Goal: Task Accomplishment & Management: Use online tool/utility

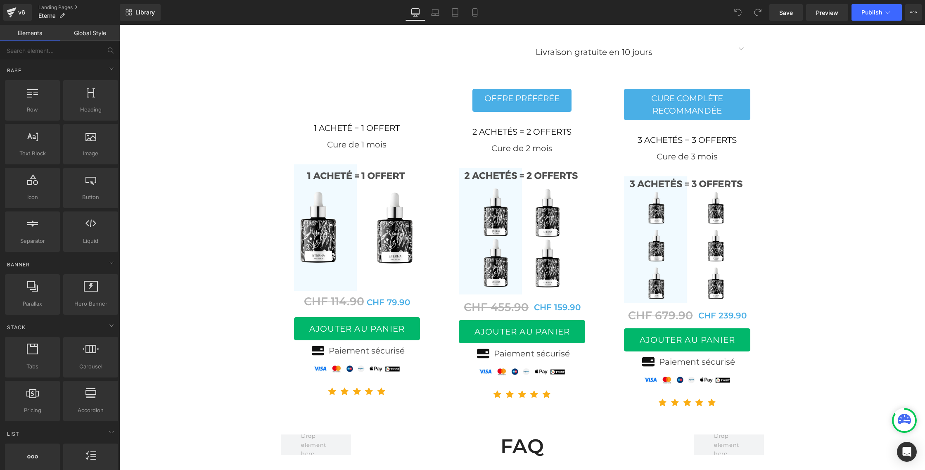
scroll to position [3301, 0]
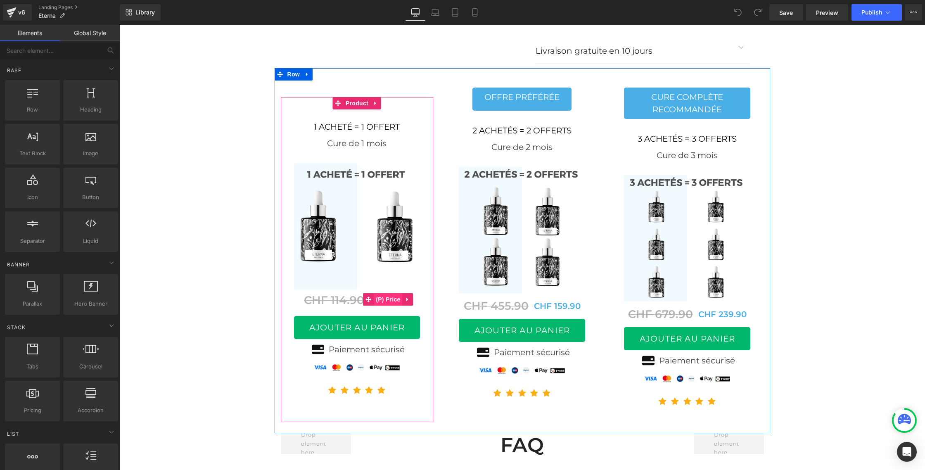
click at [389, 293] on span "(P) Price" at bounding box center [388, 299] width 29 height 12
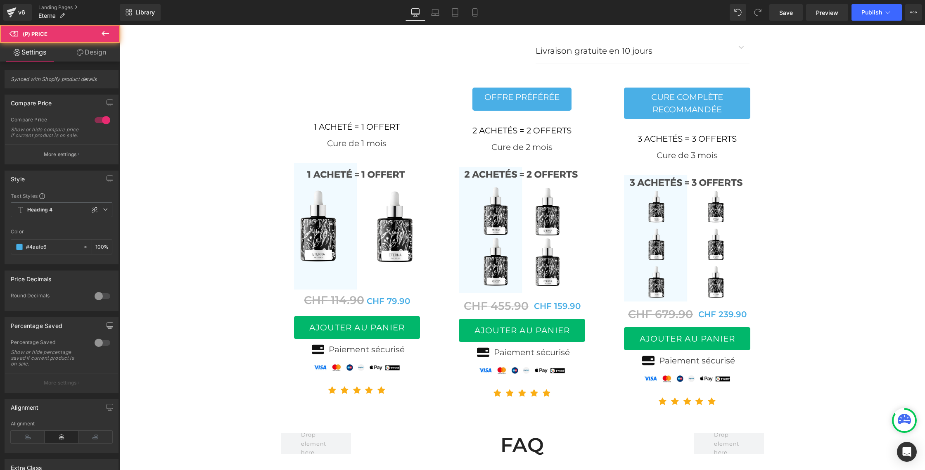
scroll to position [3305, 0]
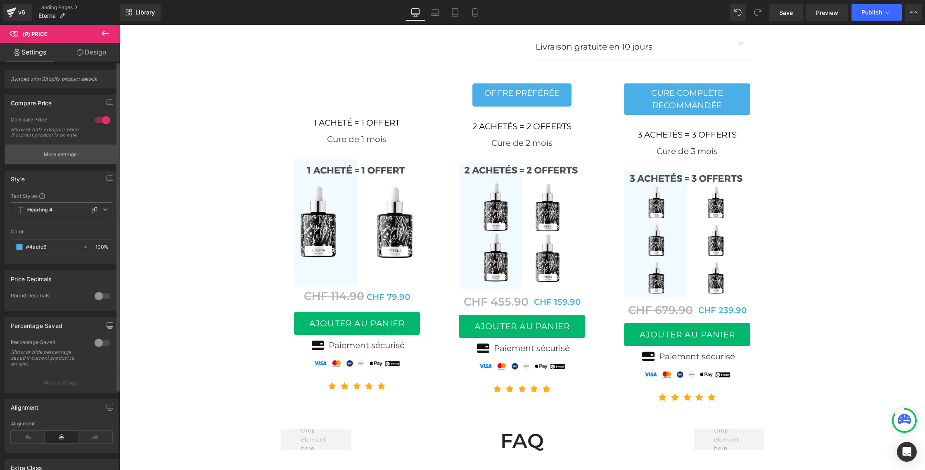
click at [55, 156] on p "More settings" at bounding box center [60, 154] width 33 height 7
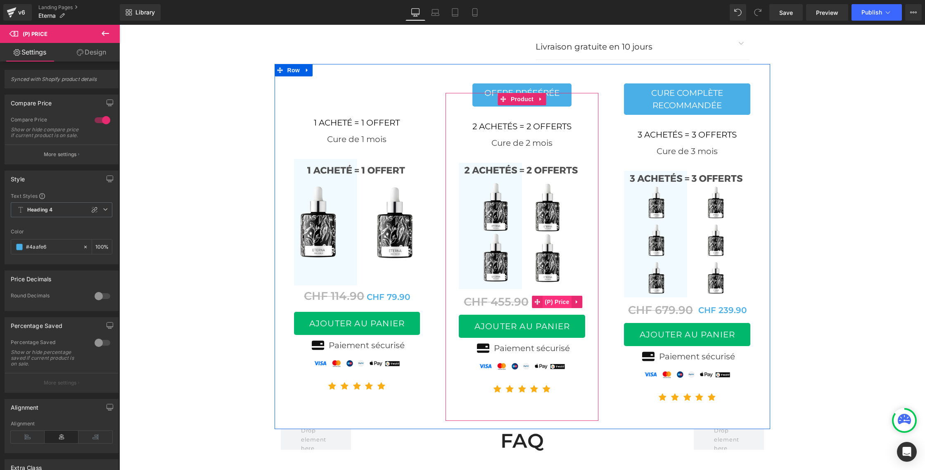
click at [548, 296] on span "(P) Price" at bounding box center [557, 302] width 29 height 12
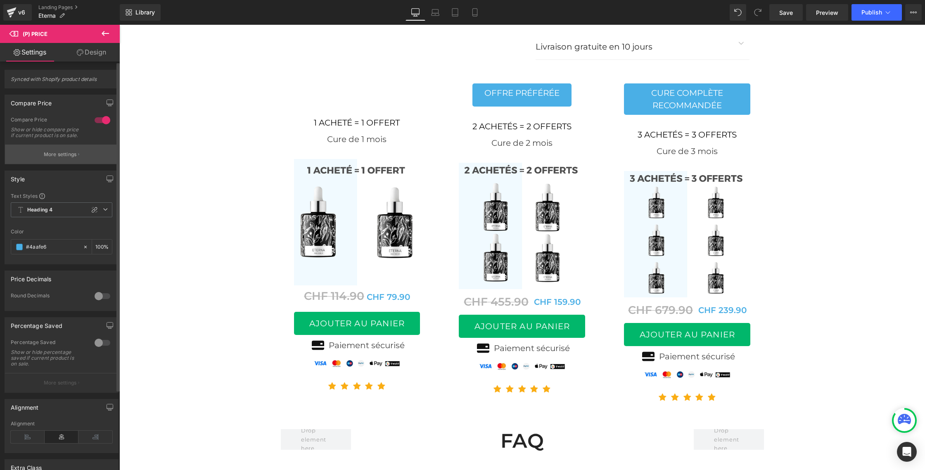
click at [66, 154] on button "More settings" at bounding box center [61, 154] width 113 height 19
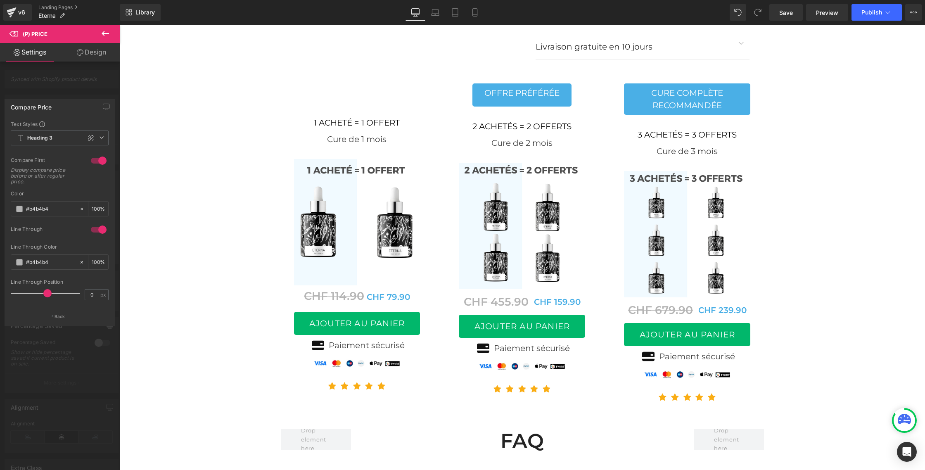
click at [72, 90] on div at bounding box center [60, 249] width 120 height 449
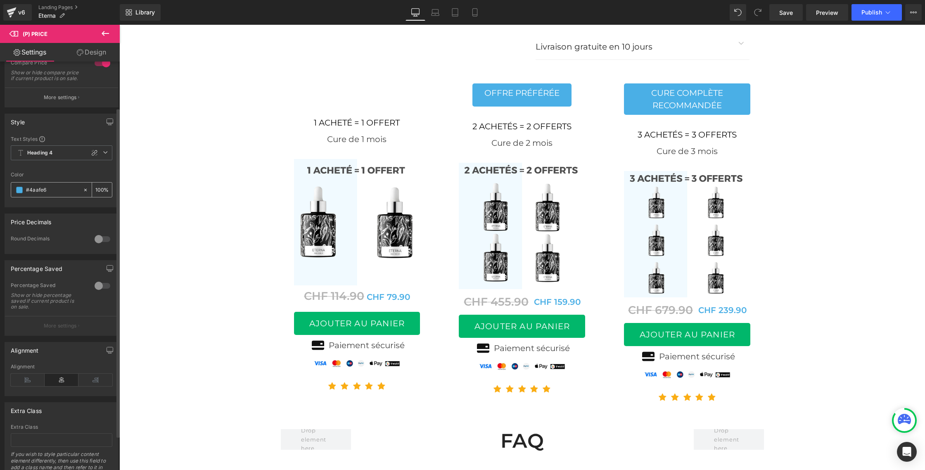
scroll to position [99, 0]
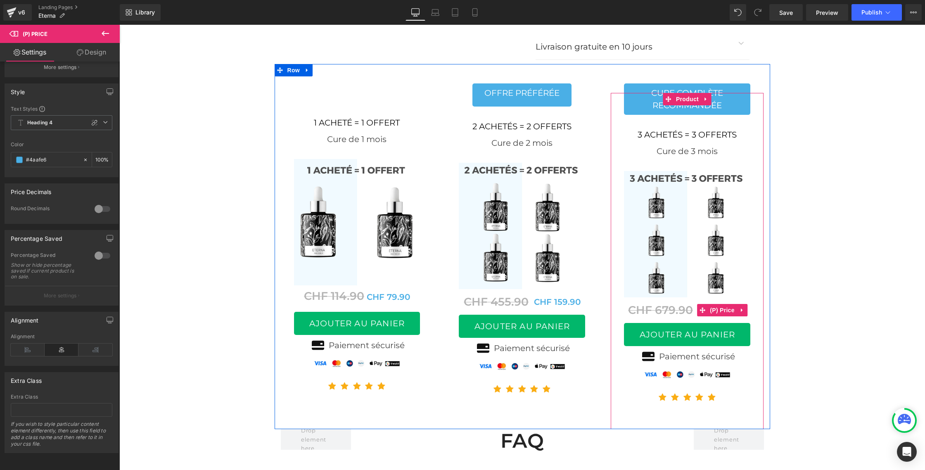
click at [677, 303] on span "CHF 679.90" at bounding box center [660, 310] width 65 height 14
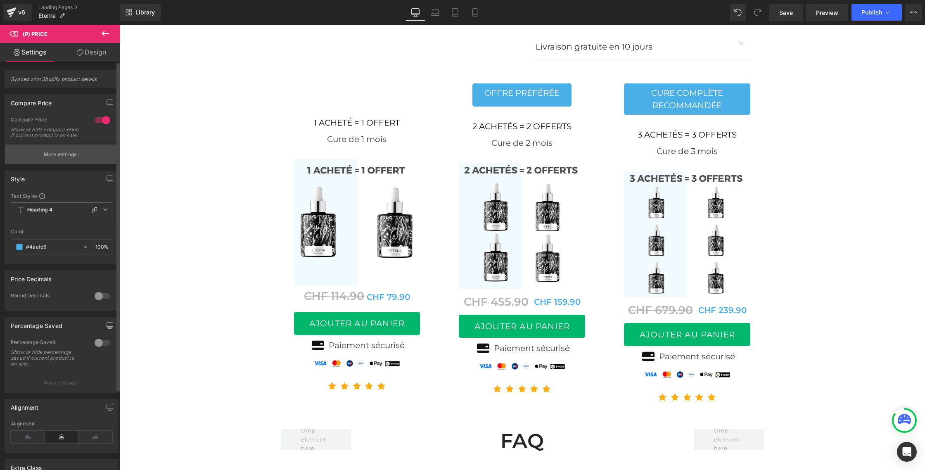
click at [64, 154] on button "More settings" at bounding box center [61, 154] width 113 height 19
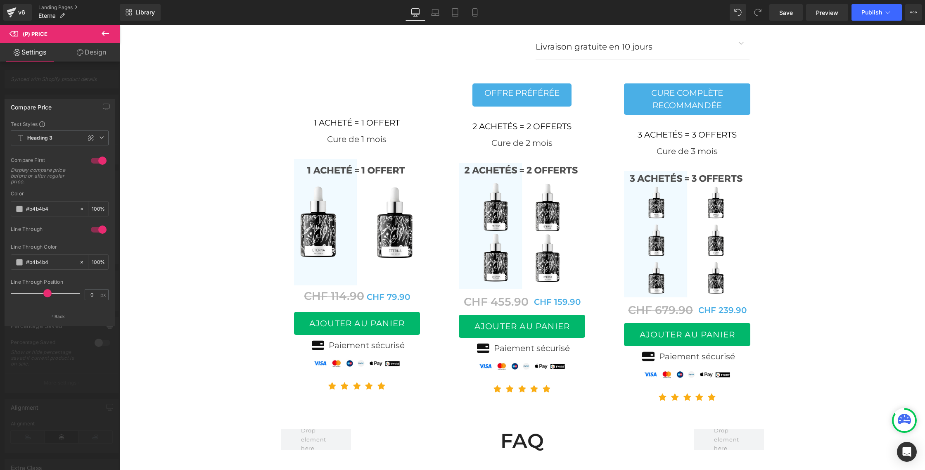
click at [29, 87] on div at bounding box center [60, 249] width 120 height 449
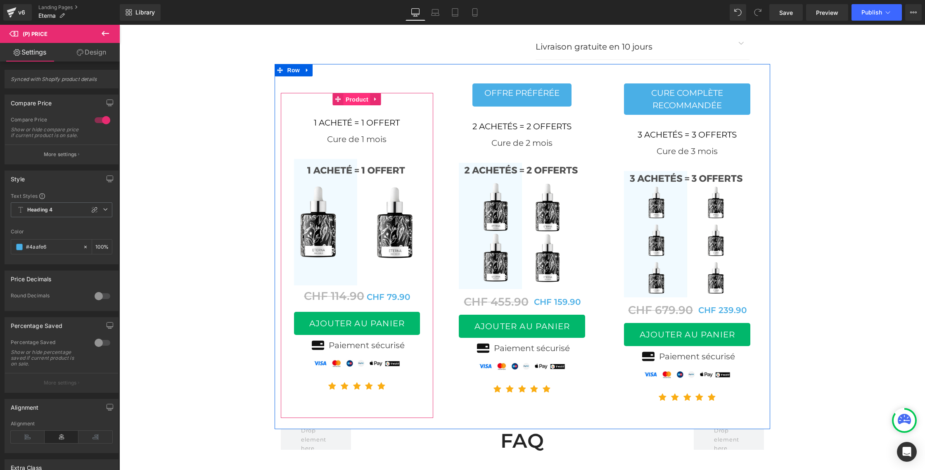
click at [354, 93] on span "Product" at bounding box center [357, 99] width 27 height 12
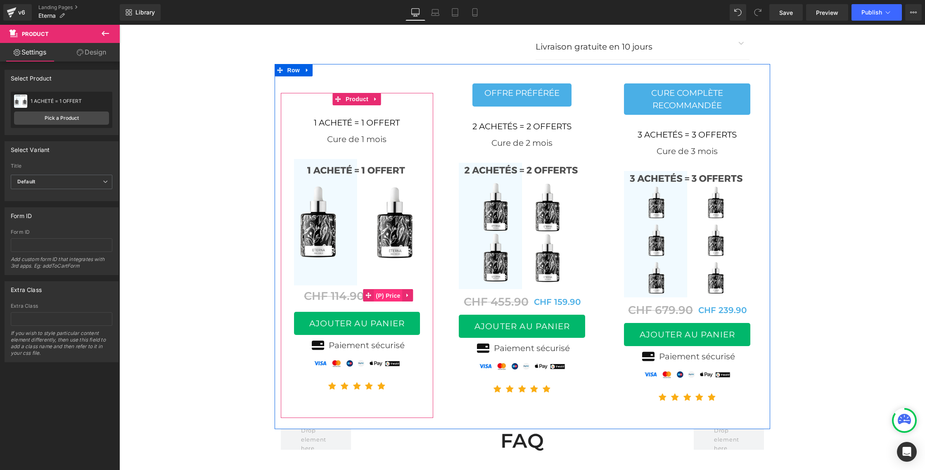
click at [389, 289] on span "(P) Price" at bounding box center [388, 295] width 29 height 12
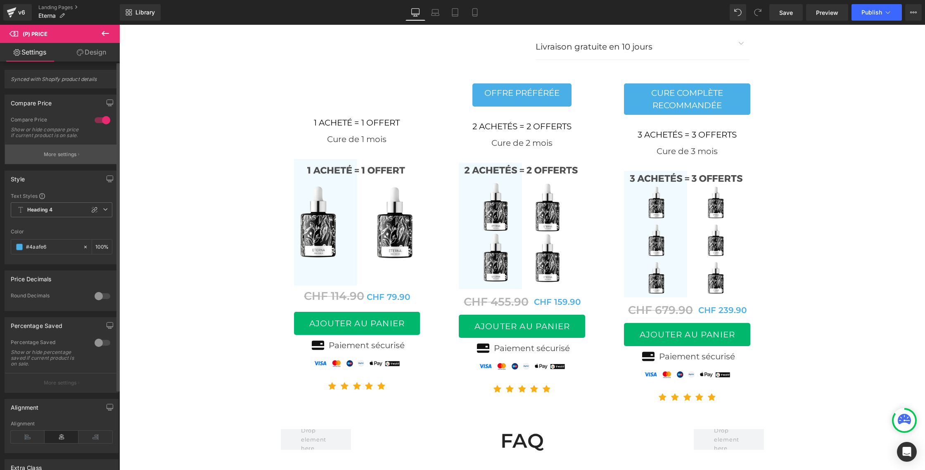
click at [58, 158] on p "More settings" at bounding box center [60, 154] width 33 height 7
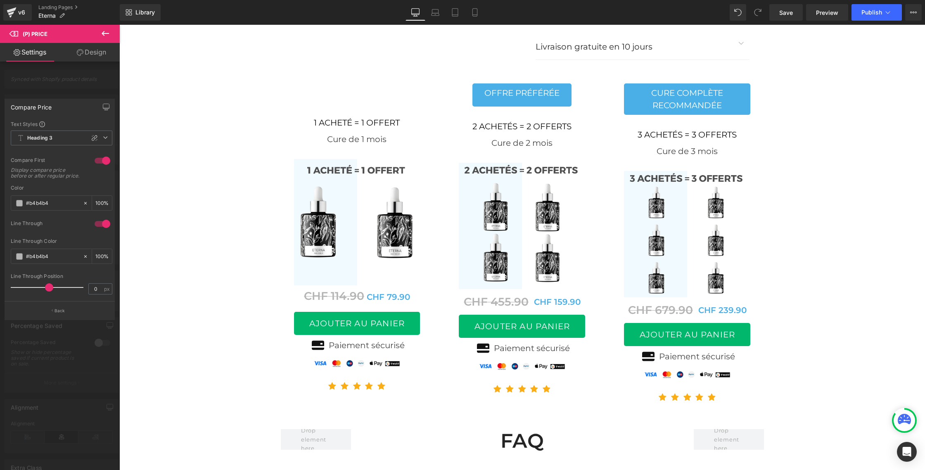
click at [97, 161] on div at bounding box center [102, 160] width 20 height 13
click at [104, 161] on div at bounding box center [102, 160] width 20 height 13
click at [57, 308] on p "Back" at bounding box center [60, 311] width 11 height 6
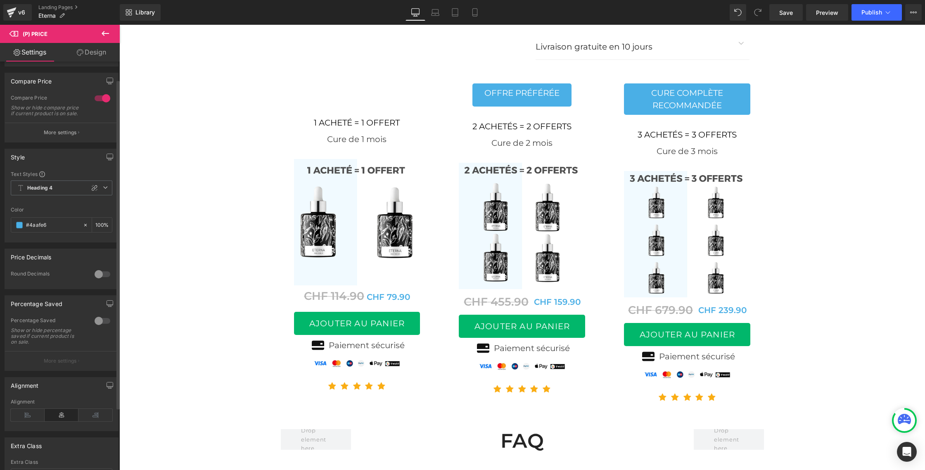
scroll to position [0, 0]
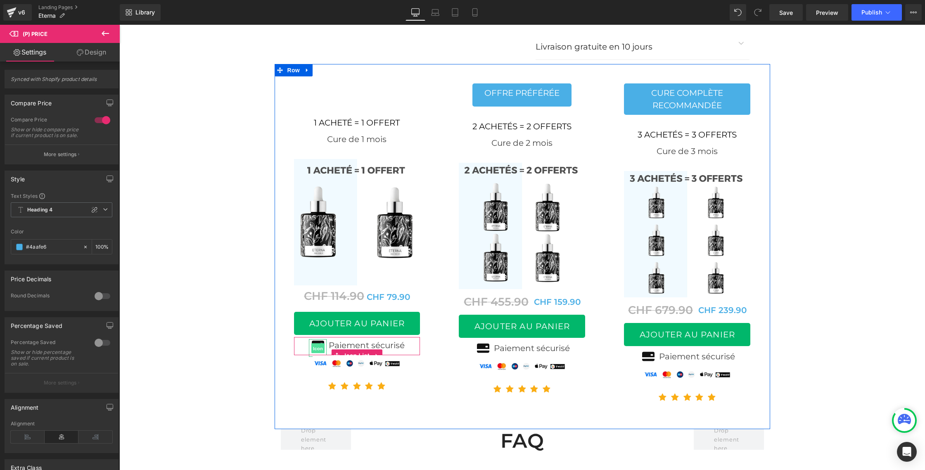
click at [314, 343] on span "Icon" at bounding box center [317, 348] width 13 height 10
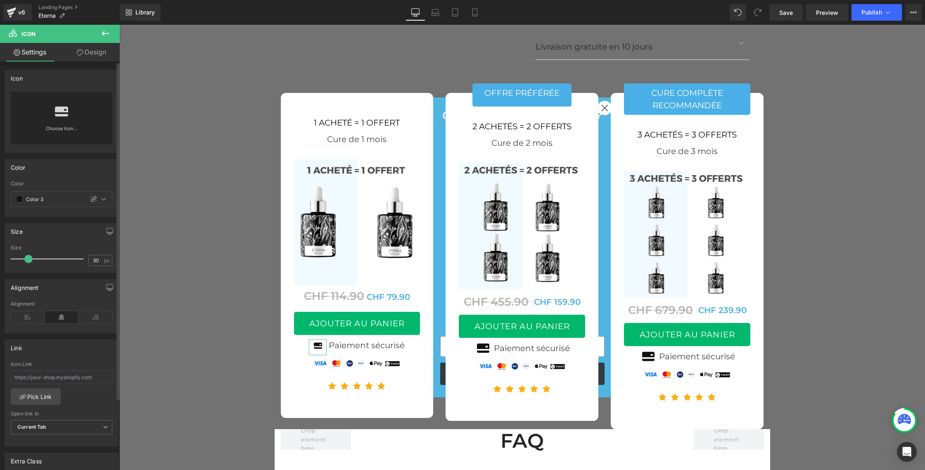
drag, startPoint x: 36, startPoint y: 259, endPoint x: 29, endPoint y: 259, distance: 6.6
click at [29, 259] on span at bounding box center [28, 259] width 8 height 8
drag, startPoint x: 29, startPoint y: 259, endPoint x: 36, endPoint y: 259, distance: 6.6
click at [36, 259] on span at bounding box center [35, 259] width 8 height 8
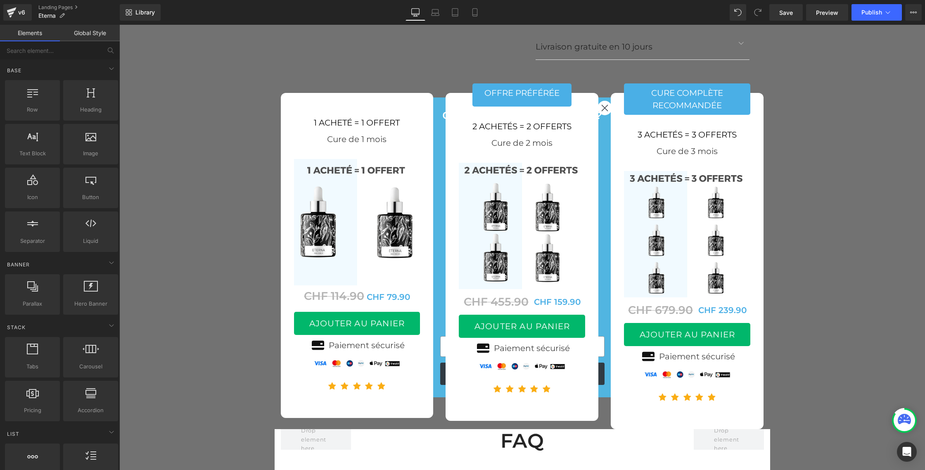
click at [481, 12] on link "Mobile" at bounding box center [475, 12] width 20 height 17
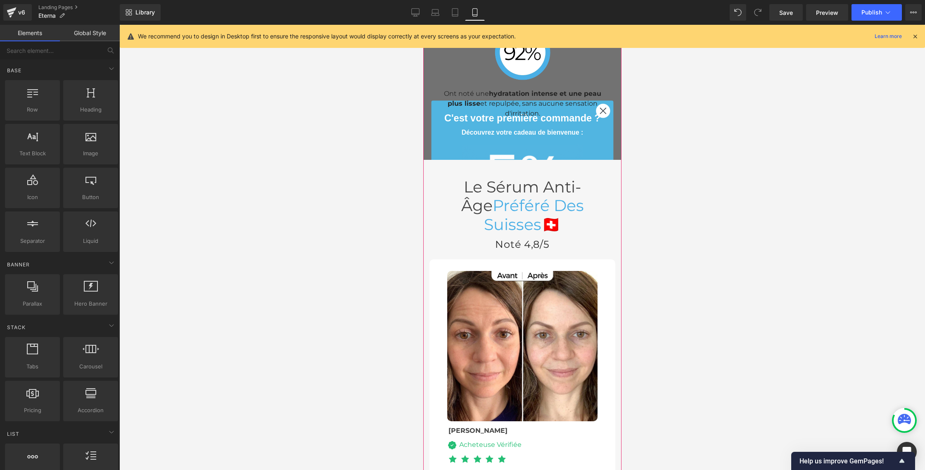
scroll to position [3048, 0]
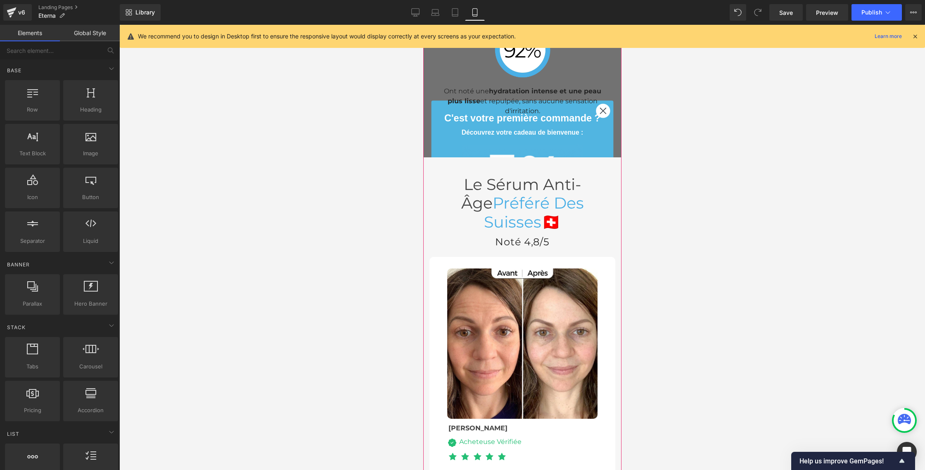
click at [493, 225] on span "Le sérum anti-âge Préféré Des Suisses 🇨🇭" at bounding box center [522, 203] width 123 height 57
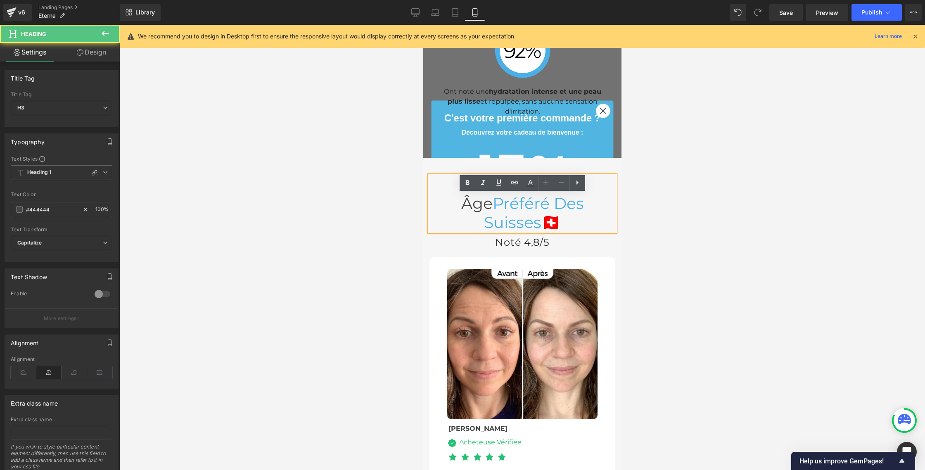
click at [495, 223] on span "Préféré Des Suisses" at bounding box center [533, 213] width 100 height 38
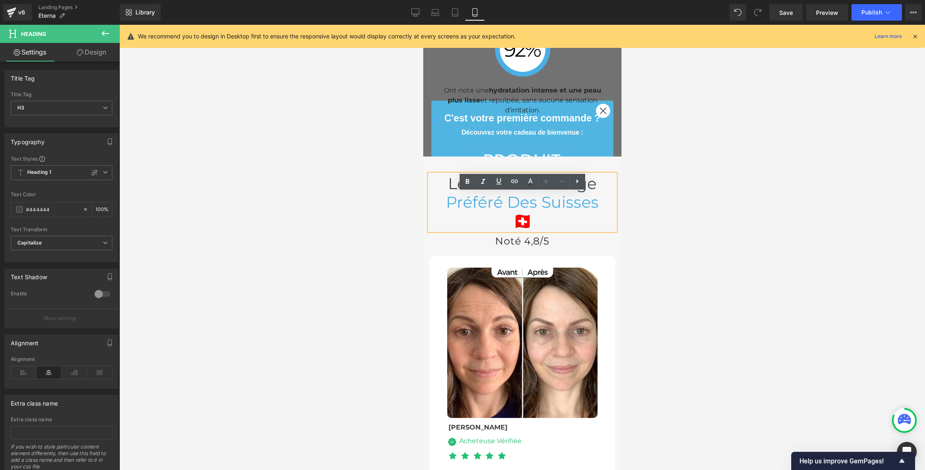
scroll to position [3048, 0]
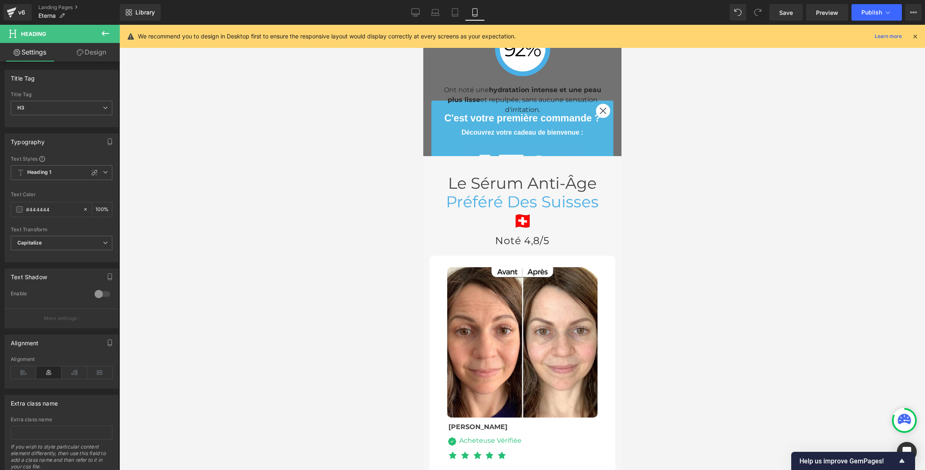
click at [377, 201] on div at bounding box center [522, 247] width 806 height 445
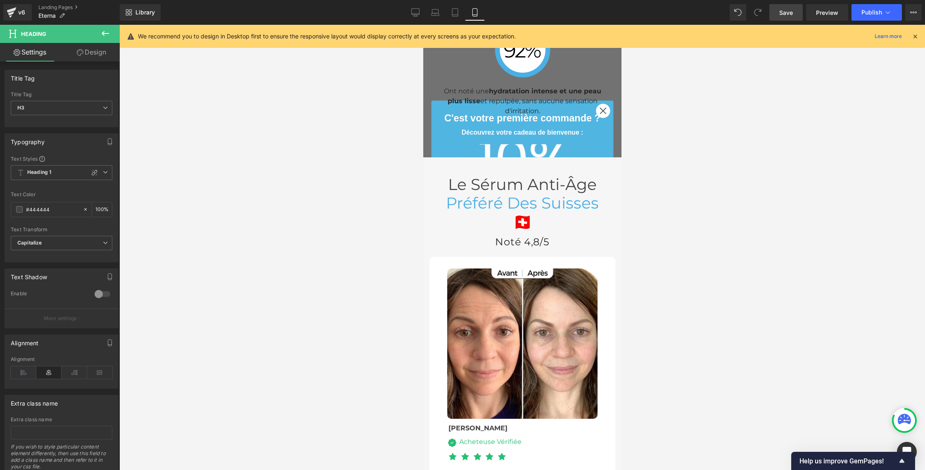
click at [785, 9] on span "Save" at bounding box center [786, 12] width 14 height 9
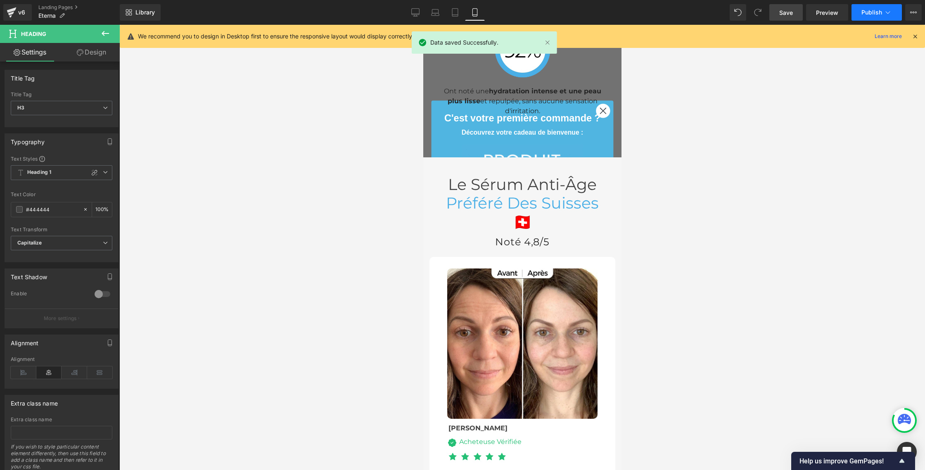
click at [882, 12] on span "Publish" at bounding box center [871, 12] width 21 height 7
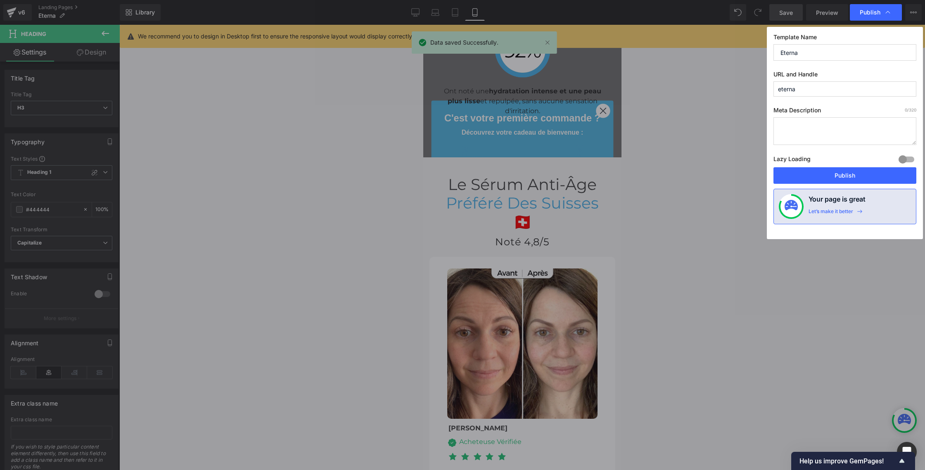
click at [838, 175] on button "Publish" at bounding box center [844, 175] width 143 height 17
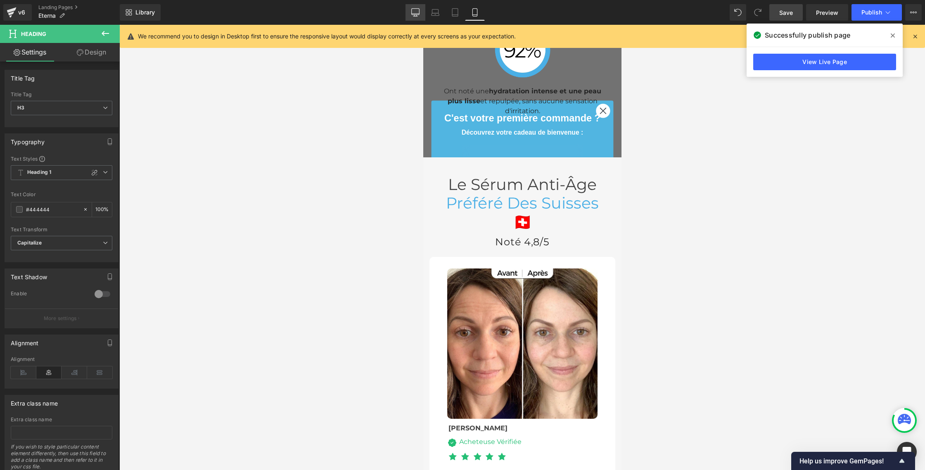
click at [415, 15] on icon at bounding box center [415, 12] width 8 height 8
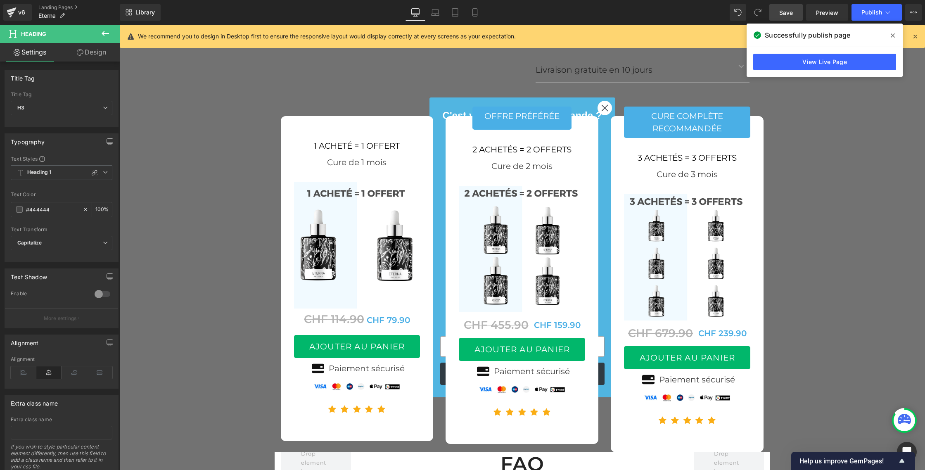
scroll to position [3306, 0]
drag, startPoint x: 472, startPoint y: 12, endPoint x: 467, endPoint y: 36, distance: 24.5
click at [472, 12] on icon at bounding box center [475, 12] width 8 height 8
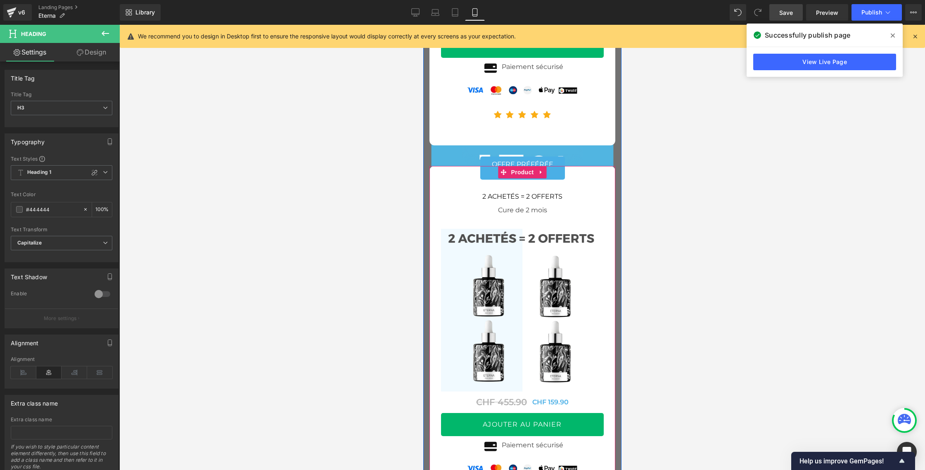
scroll to position [4597, 0]
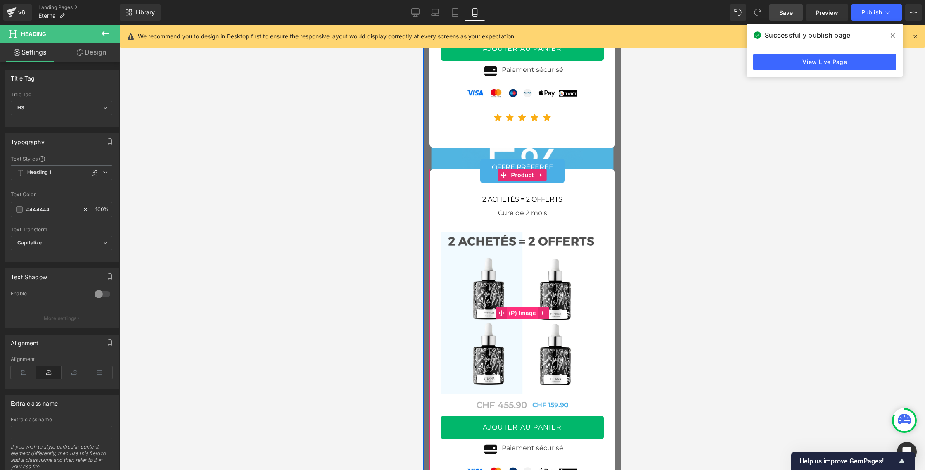
click at [527, 319] on span "(P) Image" at bounding box center [521, 313] width 31 height 12
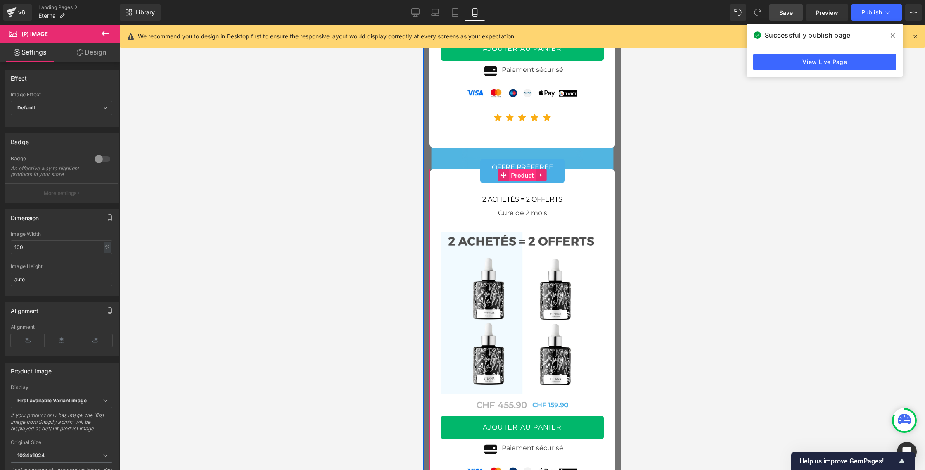
click at [517, 182] on span "Product" at bounding box center [522, 175] width 27 height 12
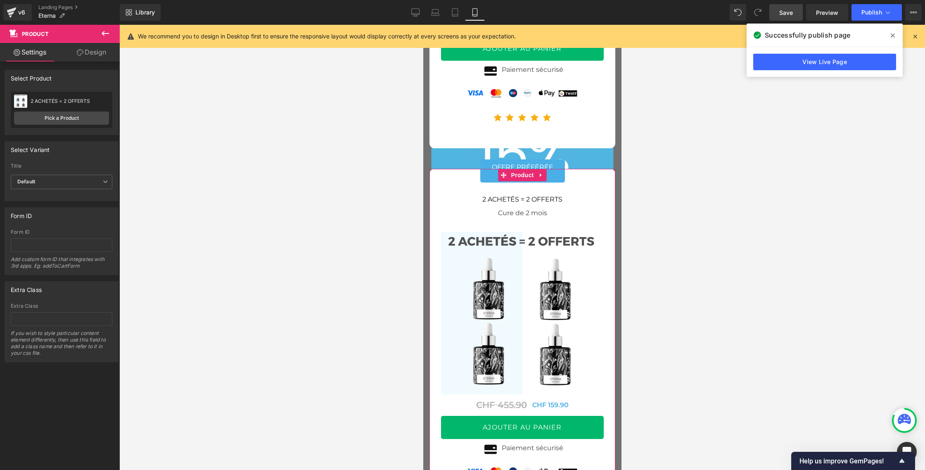
drag, startPoint x: 95, startPoint y: 50, endPoint x: 95, endPoint y: 55, distance: 5.4
click at [95, 50] on link "Design" at bounding box center [92, 52] width 60 height 19
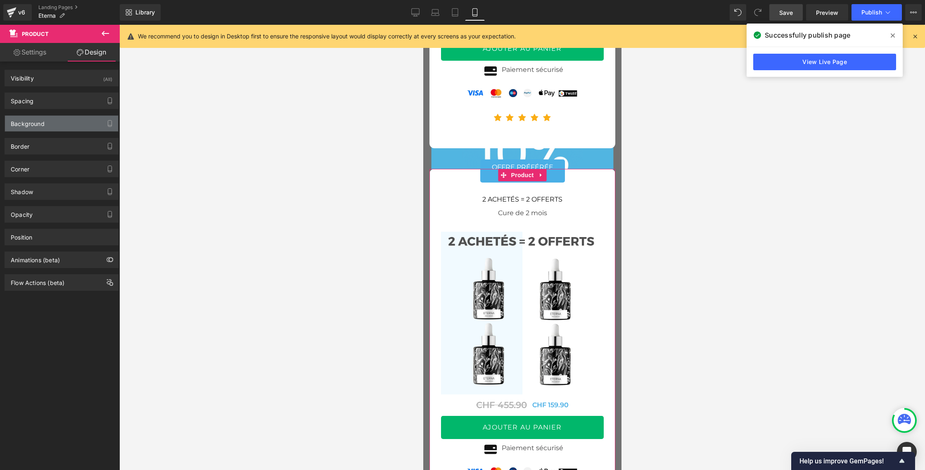
click at [63, 125] on div "Background" at bounding box center [61, 124] width 113 height 16
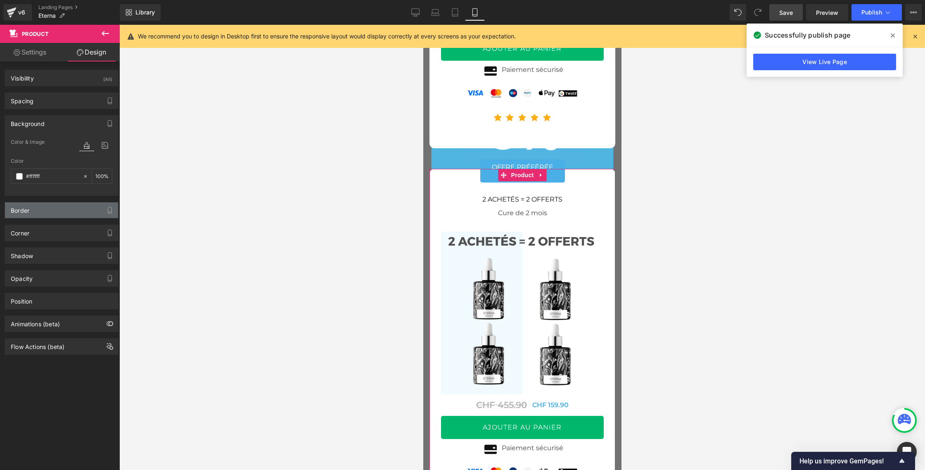
click at [36, 213] on div "Border" at bounding box center [61, 210] width 113 height 16
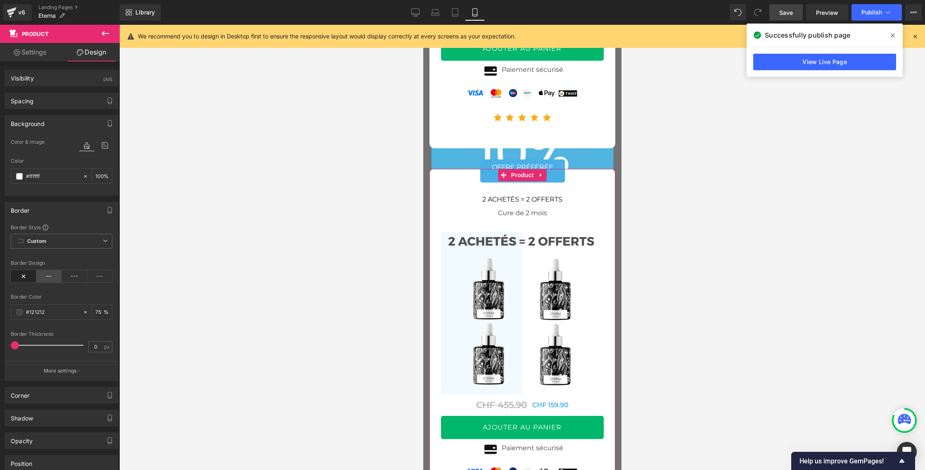
click at [43, 275] on icon at bounding box center [49, 276] width 26 height 12
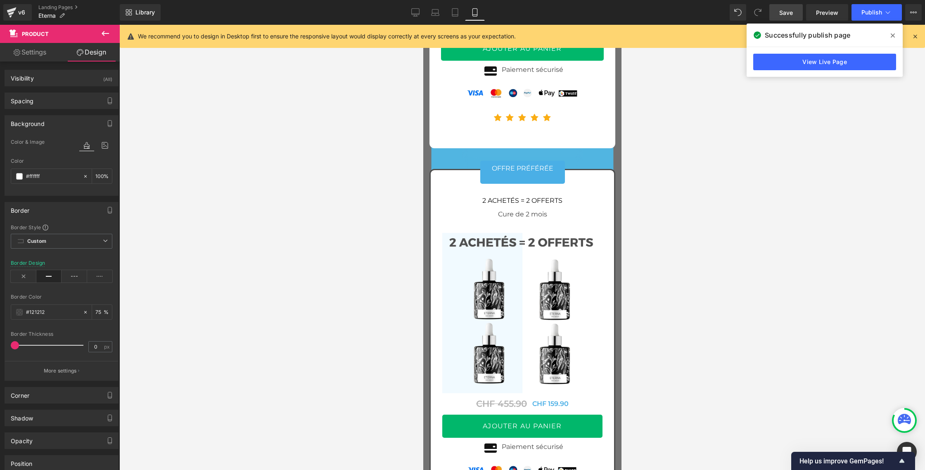
click at [199, 232] on div at bounding box center [522, 247] width 806 height 445
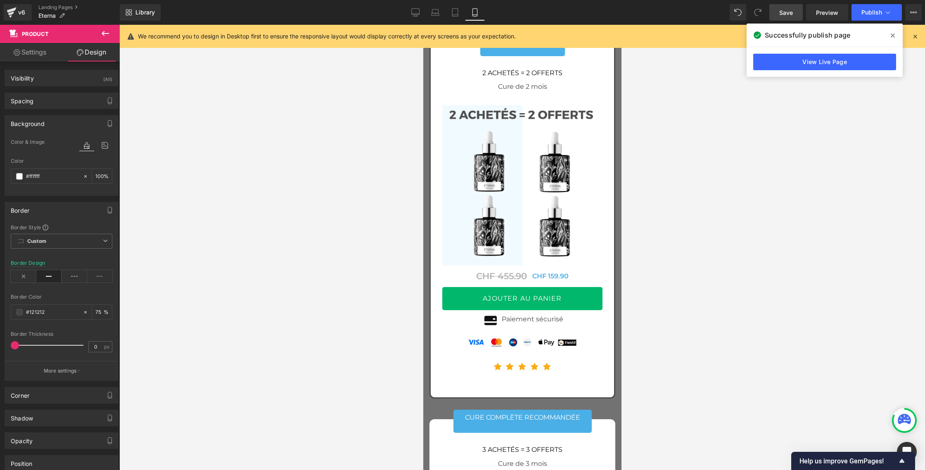
scroll to position [4728, 0]
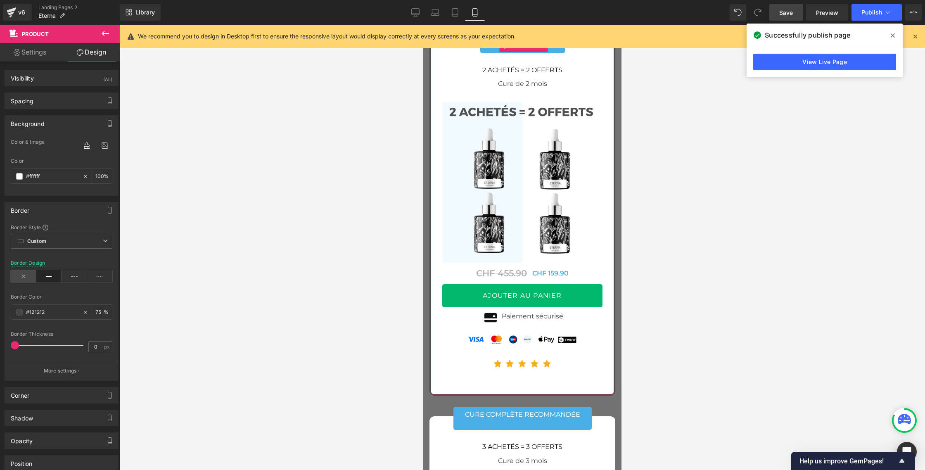
click at [28, 274] on icon at bounding box center [24, 276] width 26 height 12
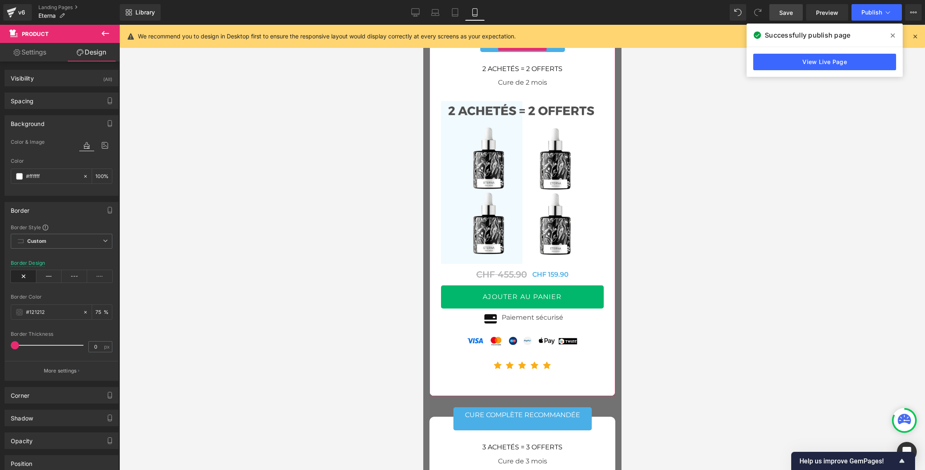
scroll to position [1, 0]
drag, startPoint x: 16, startPoint y: 346, endPoint x: 4, endPoint y: 344, distance: 12.6
click at [4, 344] on div "Border Border Style Custom Border Solid Border Dashed Border Dotted Custom Cust…" at bounding box center [61, 287] width 123 height 185
click at [104, 241] on icon at bounding box center [105, 239] width 5 height 5
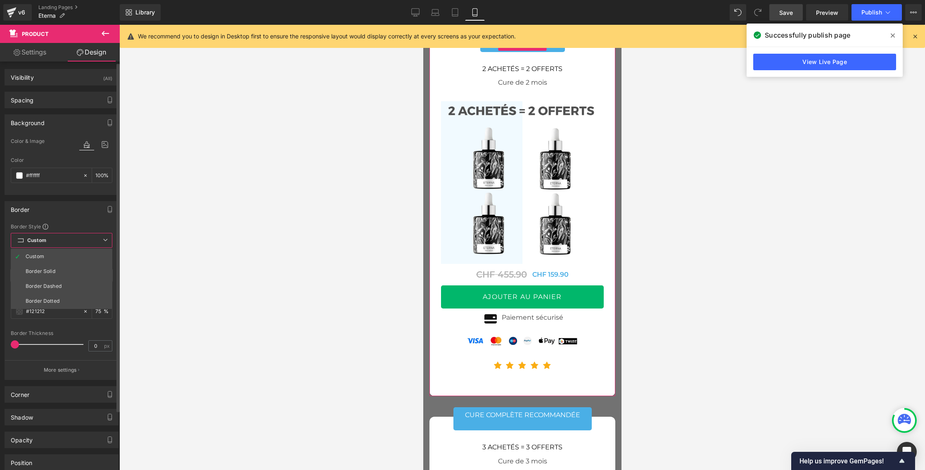
click at [104, 241] on icon at bounding box center [105, 239] width 5 height 5
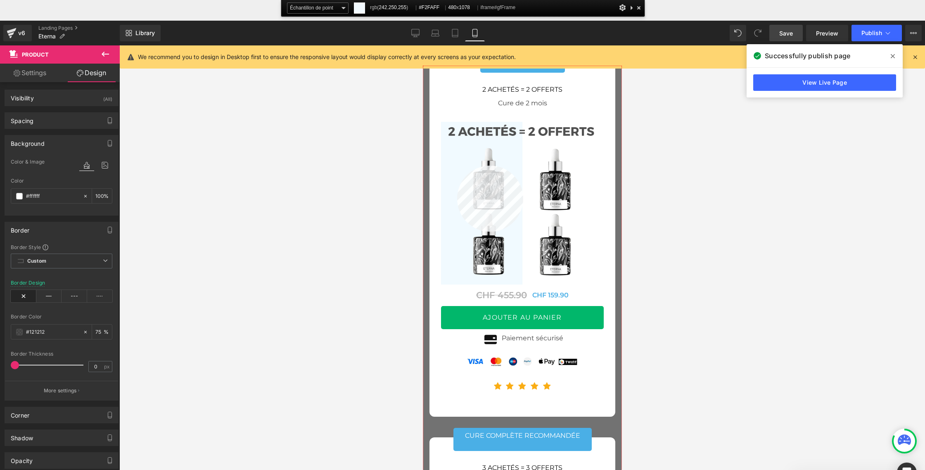
click at [457, 166] on div at bounding box center [522, 288] width 198 height 445
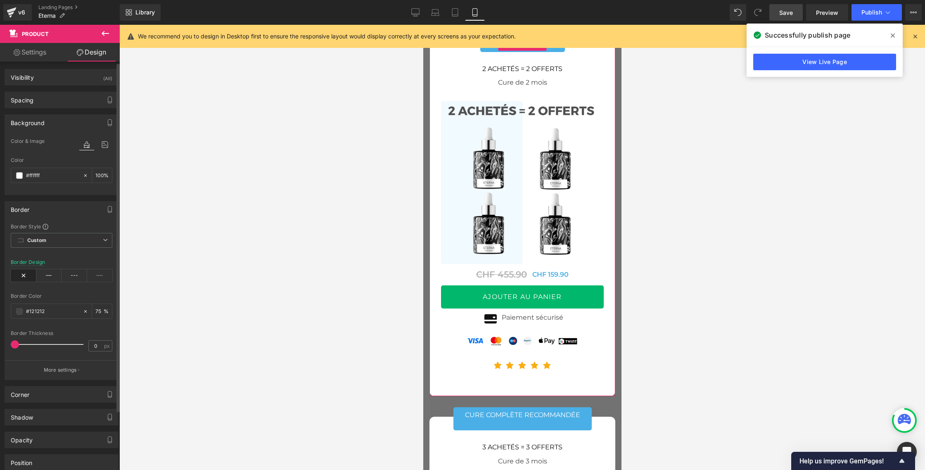
drag, startPoint x: 45, startPoint y: 195, endPoint x: 0, endPoint y: 189, distance: 45.1
click at [0, 189] on div "Background Color & Image color Color #ffffff 100 % Image Replace Image Upload i…" at bounding box center [61, 151] width 123 height 87
paste input "F2FAFF"
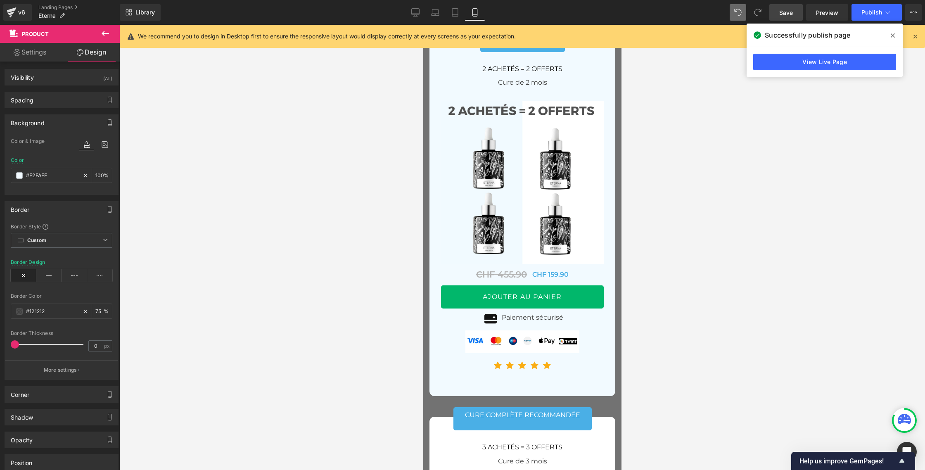
type input "#F2FAFF"
click at [20, 176] on span at bounding box center [19, 175] width 7 height 7
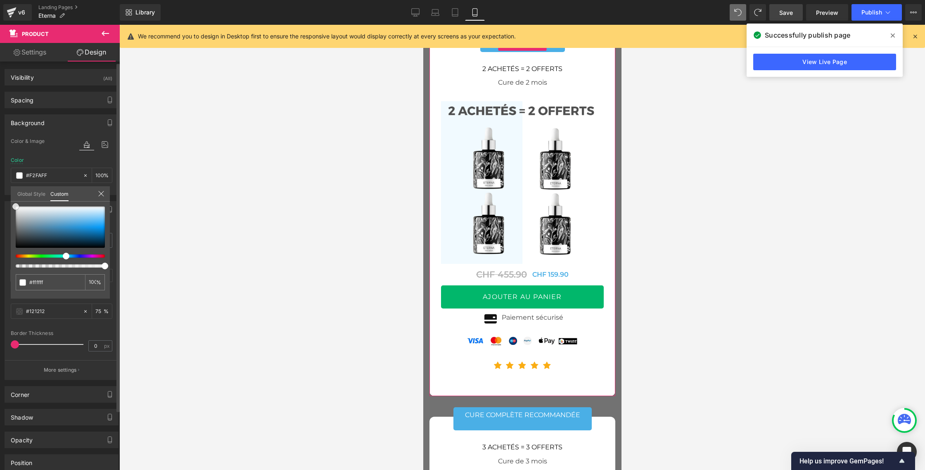
drag, startPoint x: 95, startPoint y: 208, endPoint x: 0, endPoint y: 202, distance: 94.8
click at [0, 195] on div "Background Color & Image color Color #F2FAFF 100 % Image Replace Image Upload i…" at bounding box center [61, 151] width 123 height 87
click at [167, 201] on div at bounding box center [522, 247] width 806 height 445
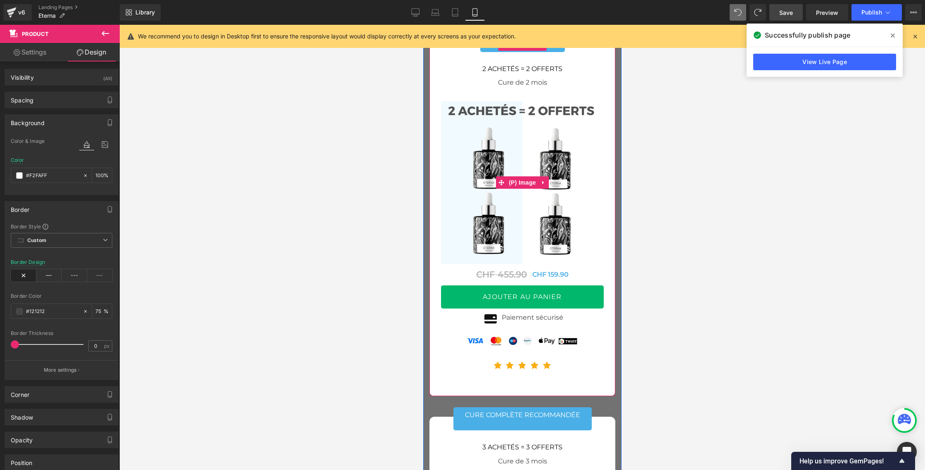
click at [454, 264] on img at bounding box center [522, 182] width 163 height 163
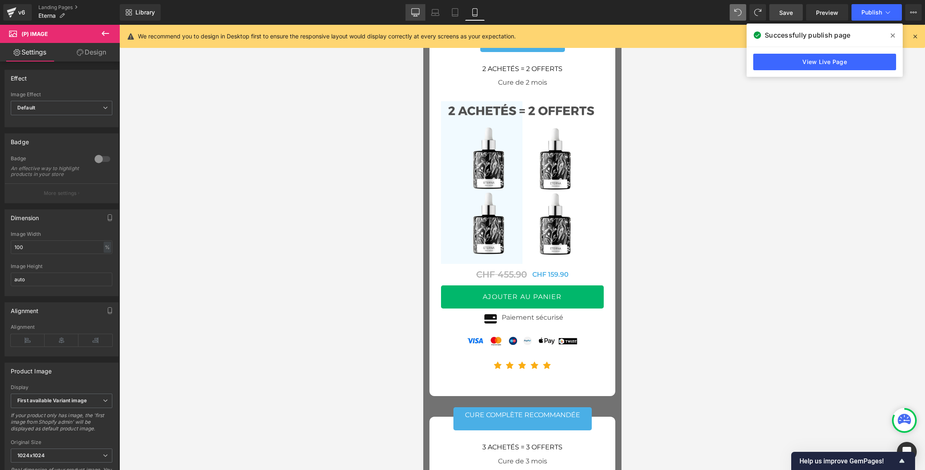
click at [413, 12] on icon at bounding box center [415, 12] width 8 height 8
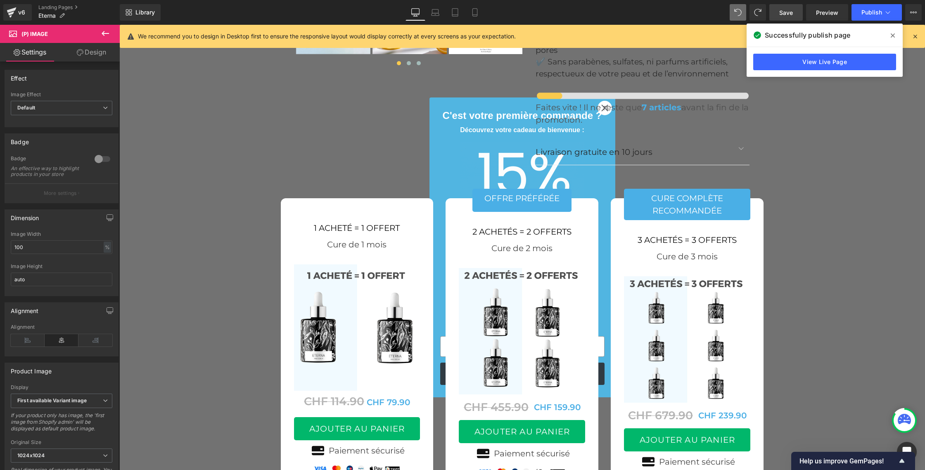
scroll to position [3223, 0]
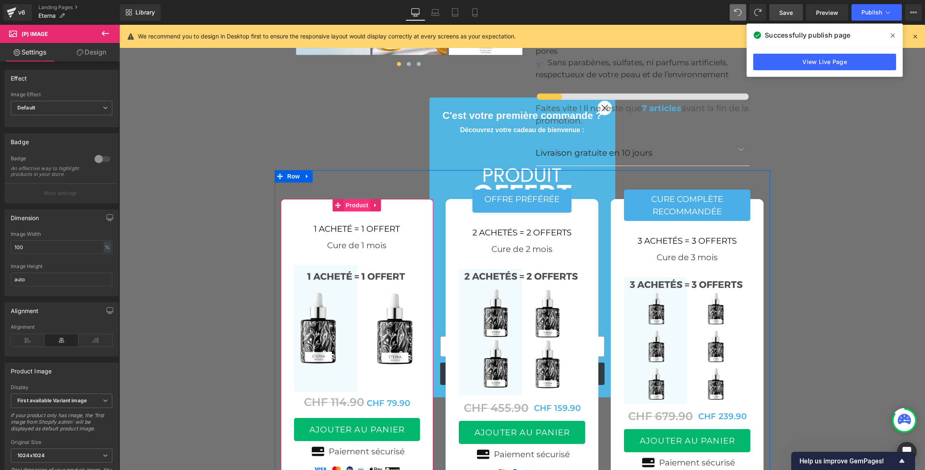
click at [355, 199] on span "Product" at bounding box center [357, 205] width 27 height 12
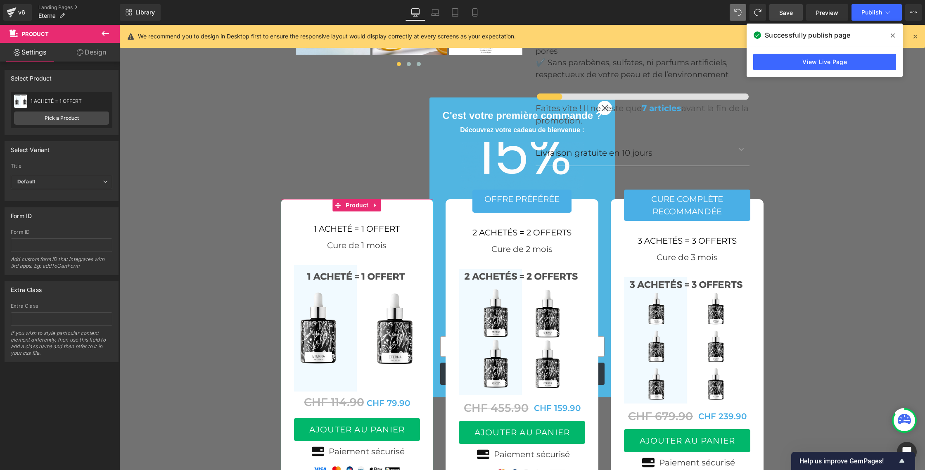
click at [88, 52] on link "Design" at bounding box center [92, 52] width 60 height 19
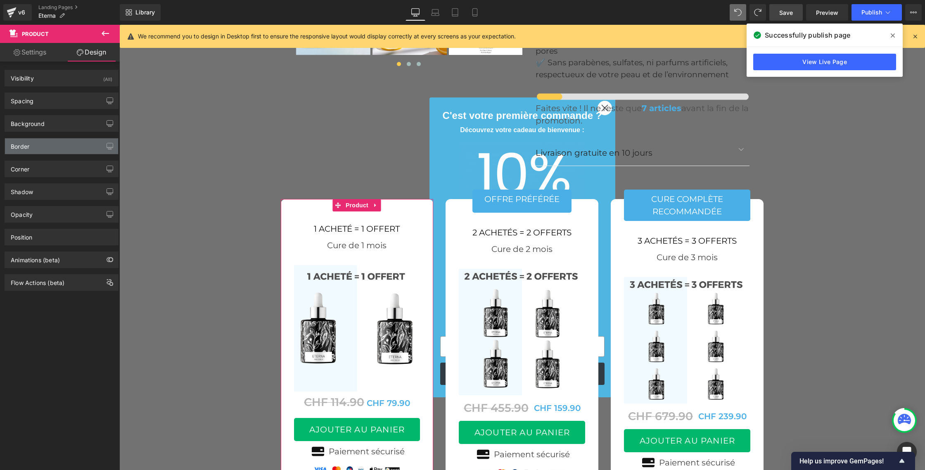
click at [41, 147] on div "Border" at bounding box center [61, 146] width 113 height 16
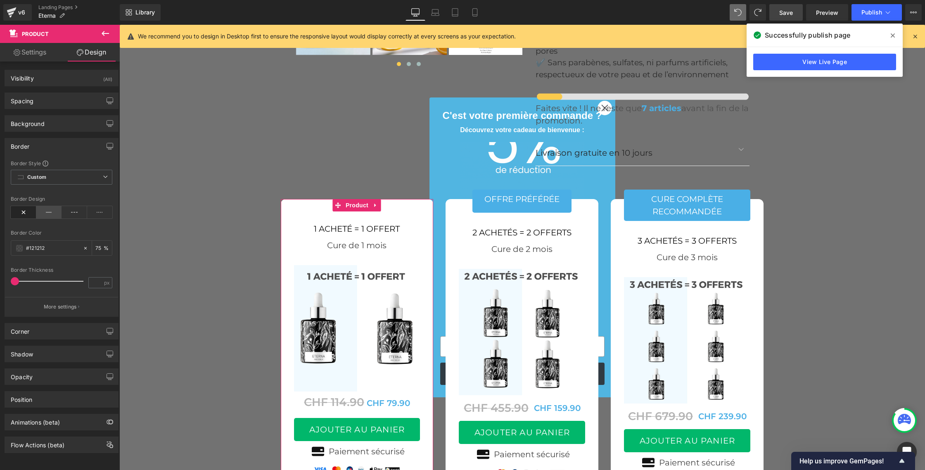
click at [45, 211] on icon at bounding box center [49, 212] width 26 height 12
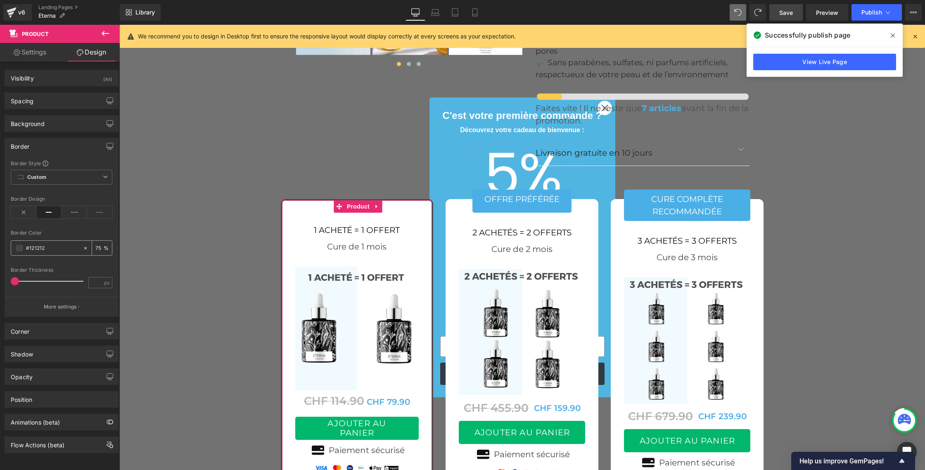
click at [11, 246] on div "%" at bounding box center [62, 247] width 102 height 15
drag, startPoint x: 52, startPoint y: 251, endPoint x: 5, endPoint y: 242, distance: 48.3
click at [5, 242] on div "Border Border Style Custom Border Solid Border Dashed Border Dotted Custom Cust…" at bounding box center [62, 227] width 114 height 179
paste input "F2FAFF"
type input "#F2FAFF"
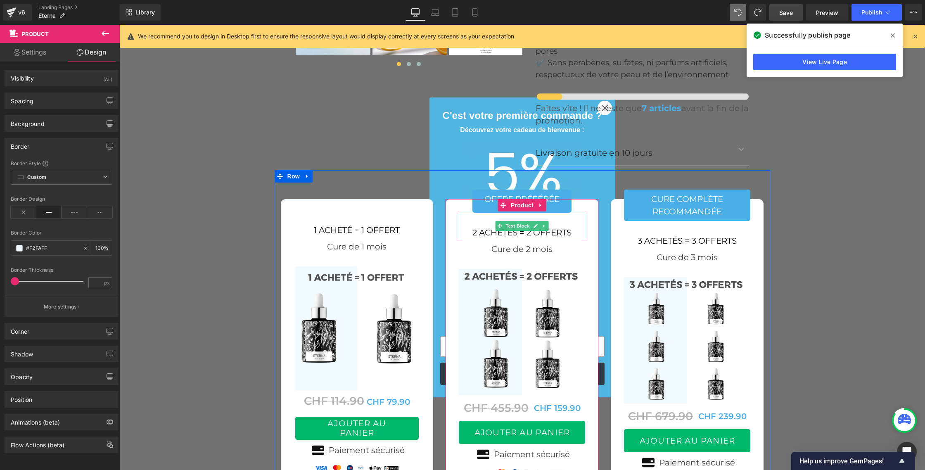
click at [463, 213] on div "2 ACHETÉS = 2 OFFERTS" at bounding box center [522, 226] width 126 height 26
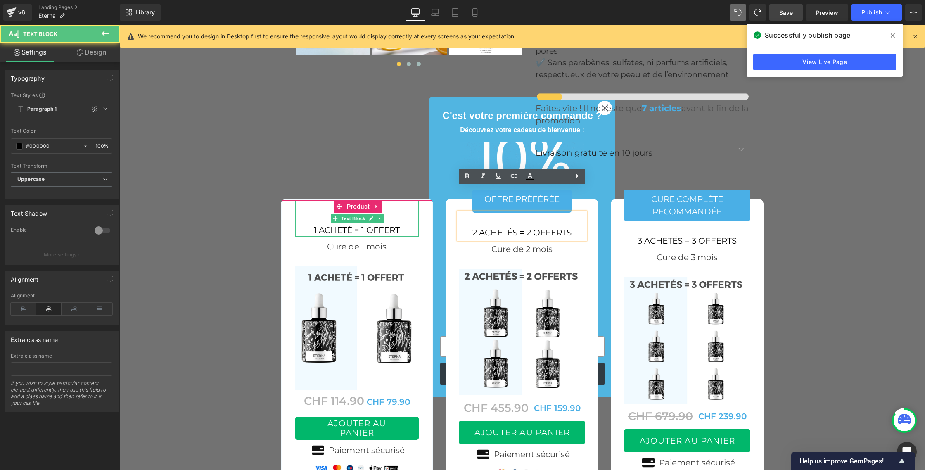
click at [389, 200] on div "1 acheté = 1 offert" at bounding box center [357, 218] width 124 height 36
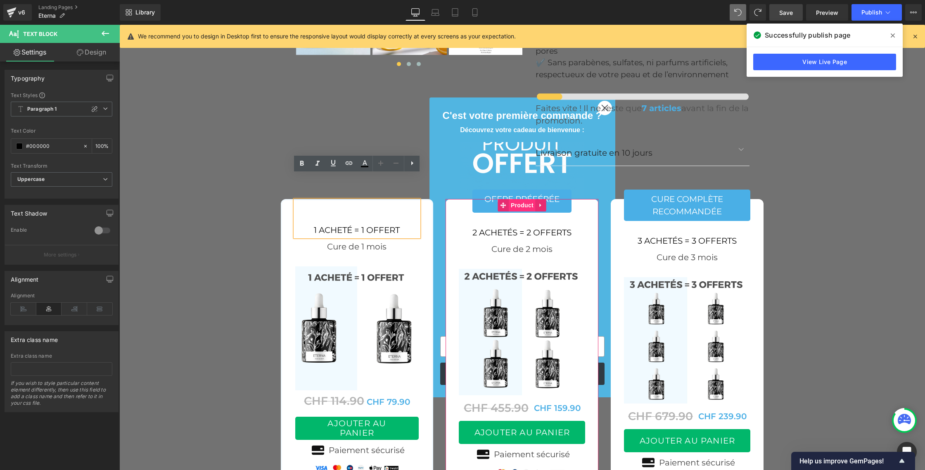
click at [519, 199] on span "Product" at bounding box center [522, 205] width 27 height 12
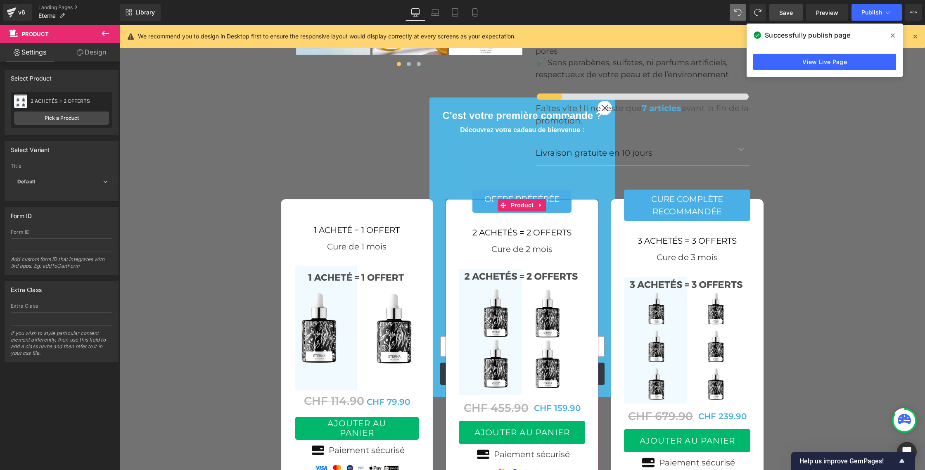
click at [90, 55] on link "Design" at bounding box center [92, 52] width 60 height 19
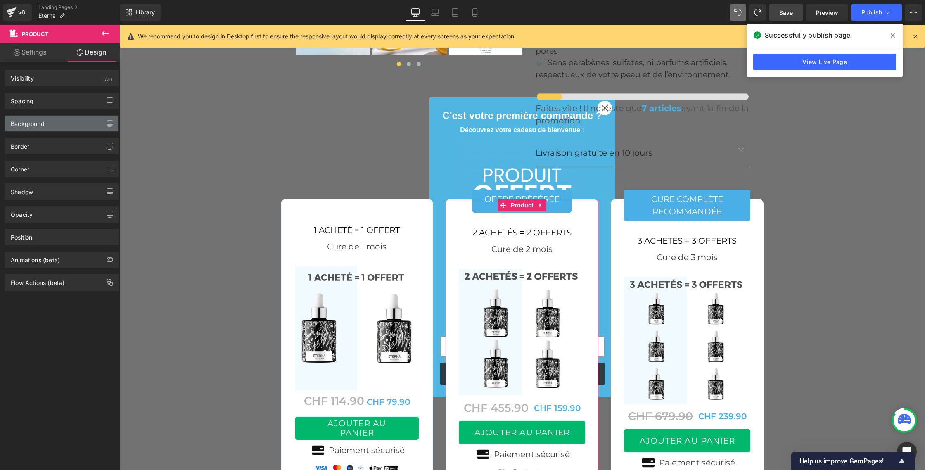
click at [36, 123] on div "Background" at bounding box center [28, 122] width 34 height 12
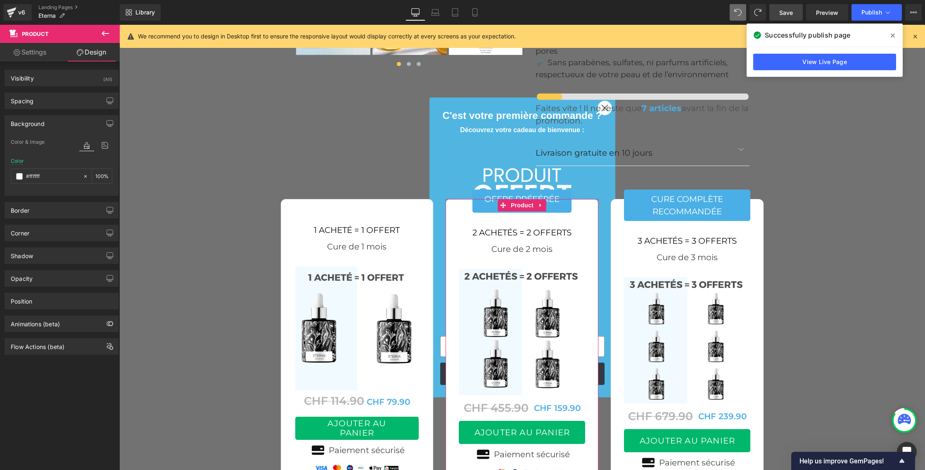
drag, startPoint x: 38, startPoint y: 175, endPoint x: 10, endPoint y: 173, distance: 27.4
click at [10, 173] on div "Color & Image color Color #ffffff 100 % Image Replace Image Upload image or Bro…" at bounding box center [61, 166] width 113 height 58
click at [59, 175] on input "#ffffff" at bounding box center [52, 176] width 53 height 9
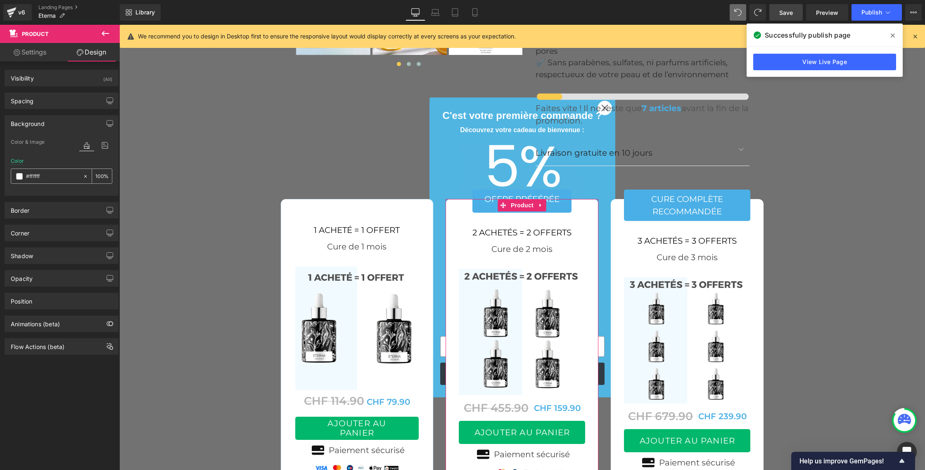
paste input "F2FAFF"
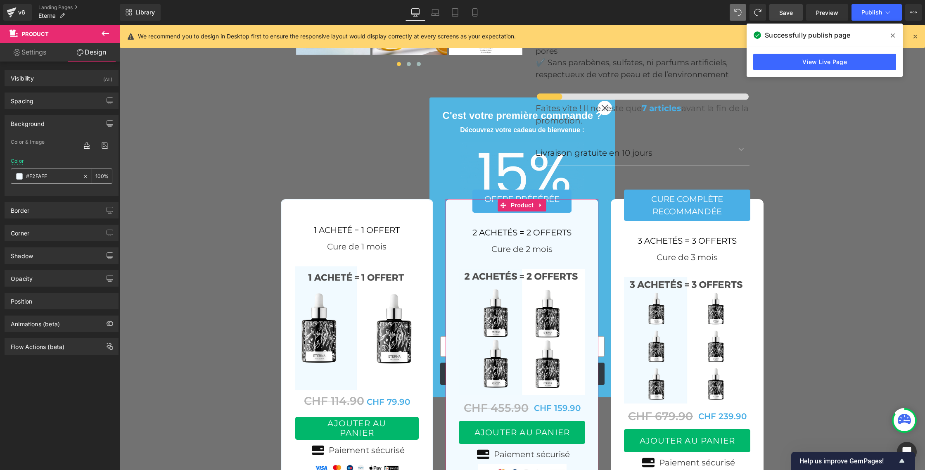
type input "#F2FAFF"
click at [21, 177] on span at bounding box center [19, 176] width 7 height 7
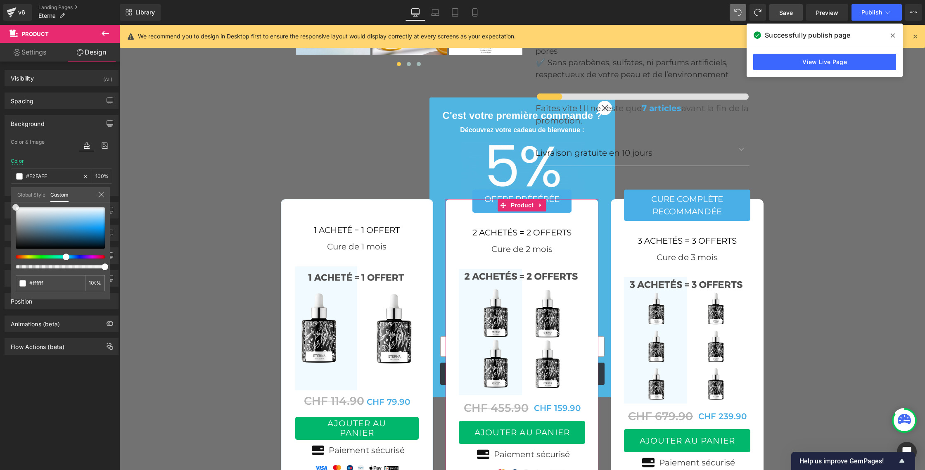
drag, startPoint x: 52, startPoint y: 205, endPoint x: 0, endPoint y: 201, distance: 52.6
click at [0, 196] on div "Background Color & Image color Color #F2FAFF 100 % Image Replace Image Upload i…" at bounding box center [61, 152] width 123 height 87
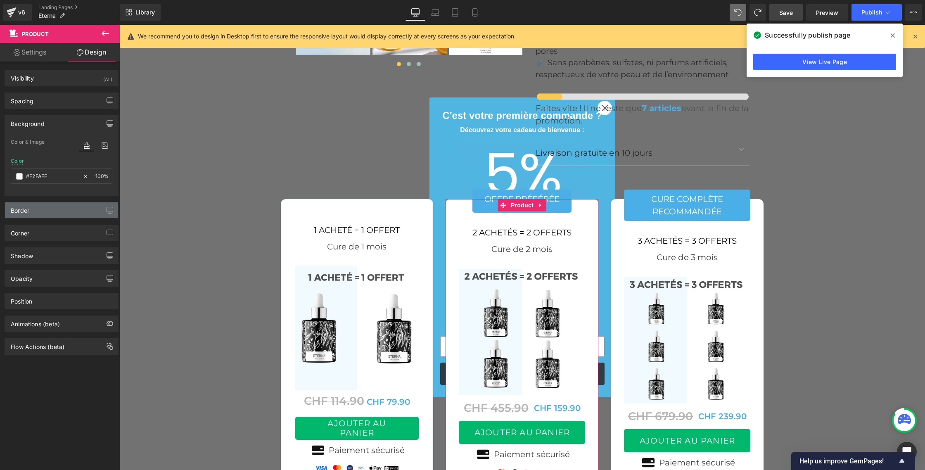
click at [40, 213] on div "Border" at bounding box center [61, 210] width 113 height 16
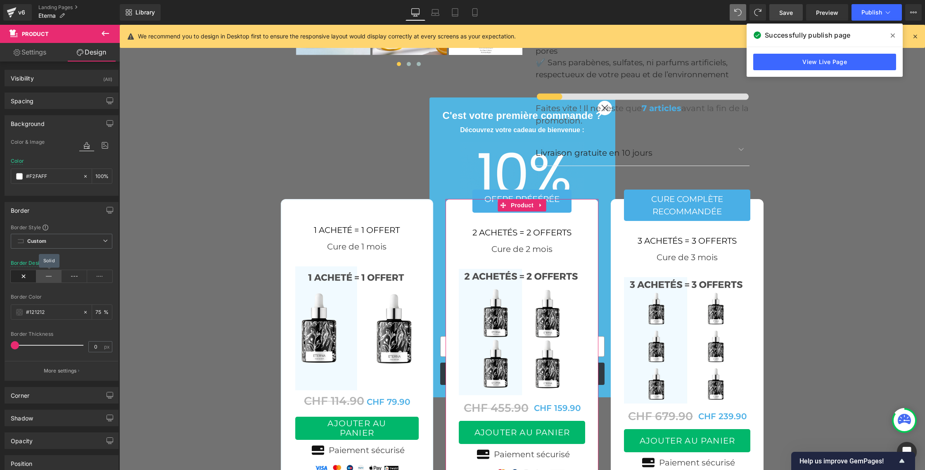
click at [48, 277] on icon at bounding box center [49, 276] width 26 height 12
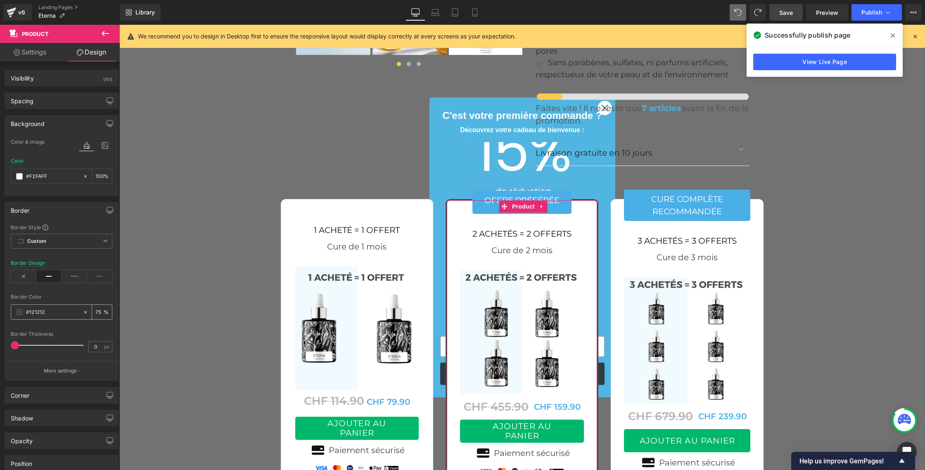
drag, startPoint x: 49, startPoint y: 311, endPoint x: 19, endPoint y: 310, distance: 29.8
click at [19, 310] on div "#121212" at bounding box center [46, 312] width 71 height 14
drag, startPoint x: 30, startPoint y: 312, endPoint x: 21, endPoint y: 312, distance: 8.7
click at [21, 312] on div "#121212" at bounding box center [46, 312] width 71 height 14
paste input "F2FAFF"
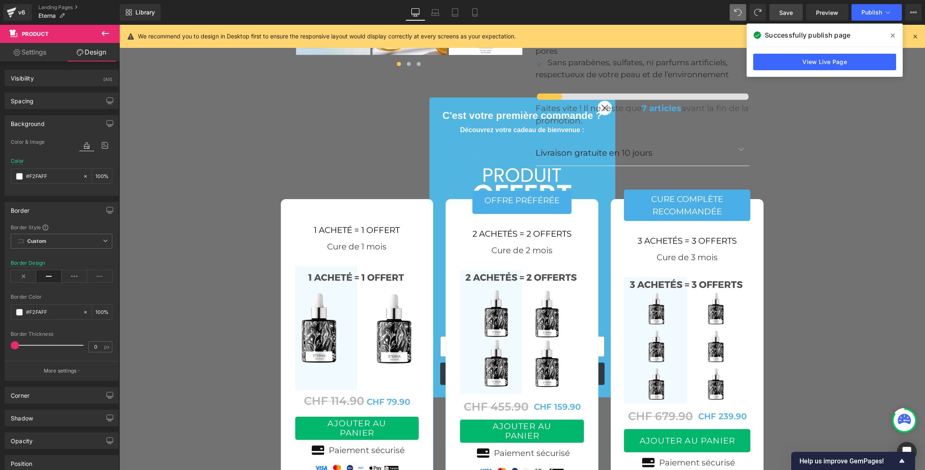
type input "#F2FAFF"
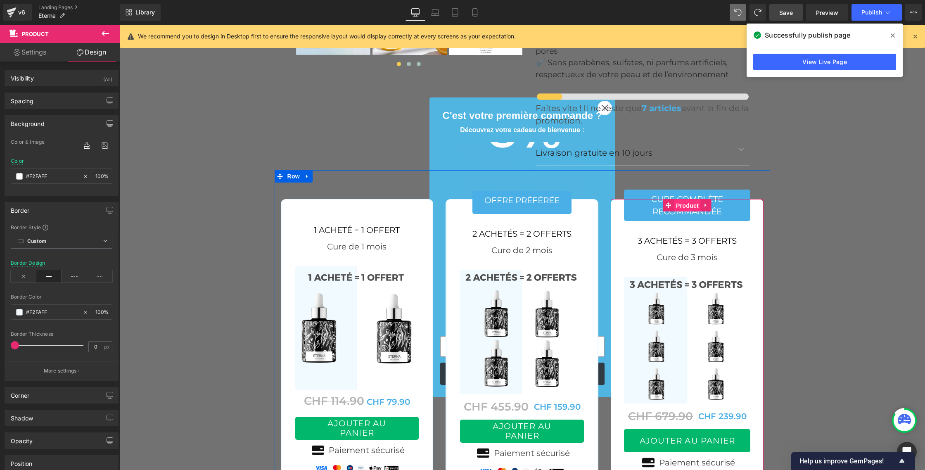
click at [684, 199] on span "Product" at bounding box center [687, 205] width 27 height 12
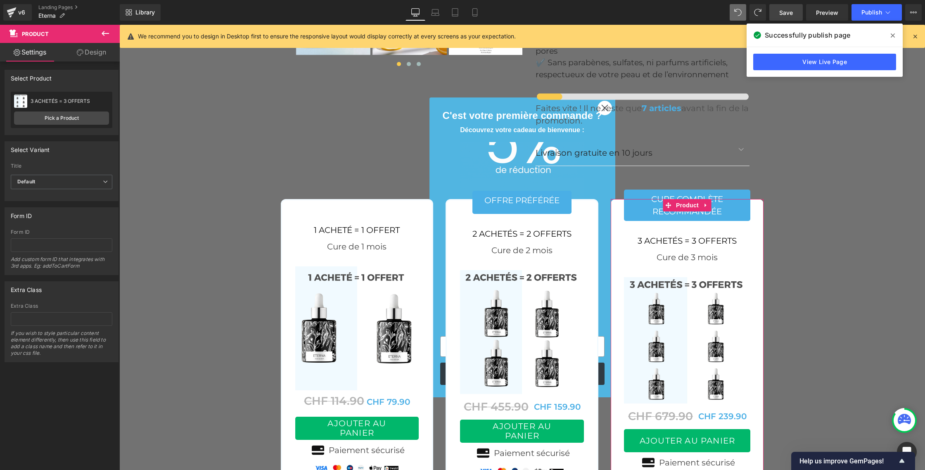
click at [101, 55] on link "Design" at bounding box center [92, 52] width 60 height 19
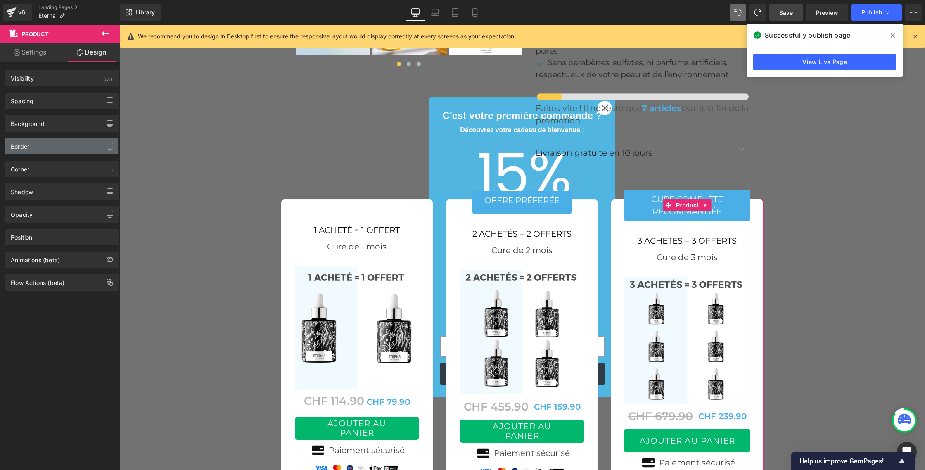
click at [23, 147] on div "Border" at bounding box center [20, 144] width 19 height 12
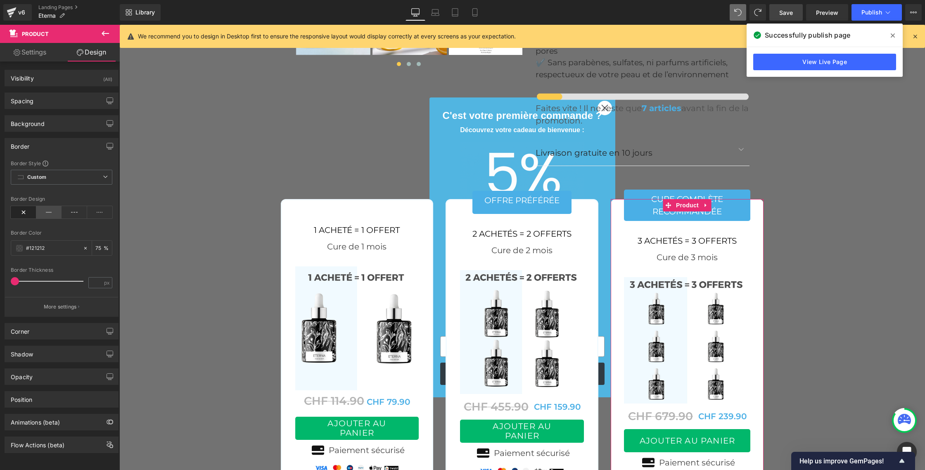
click at [47, 211] on icon at bounding box center [49, 212] width 26 height 12
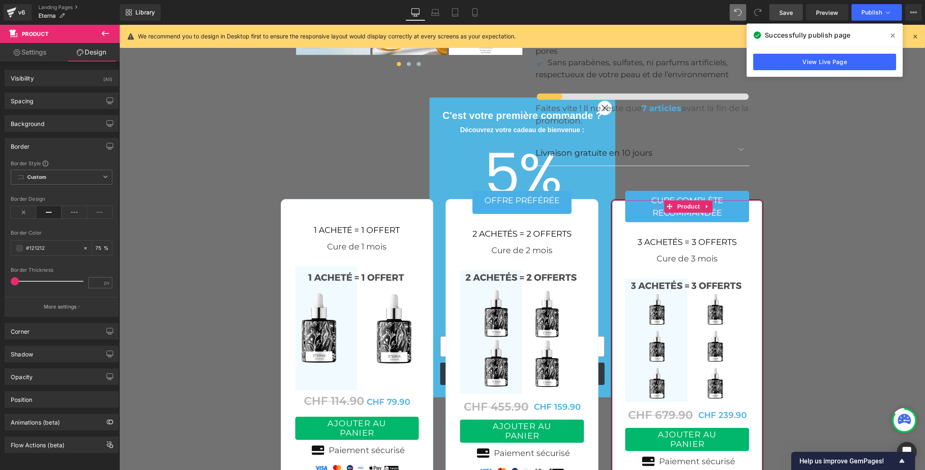
drag, startPoint x: 48, startPoint y: 249, endPoint x: 4, endPoint y: 244, distance: 44.0
click at [5, 244] on div "Border Border Style Custom Border Solid Border Dashed Border Dotted Custom Cust…" at bounding box center [62, 227] width 114 height 179
click at [47, 246] on input "text" at bounding box center [52, 248] width 53 height 9
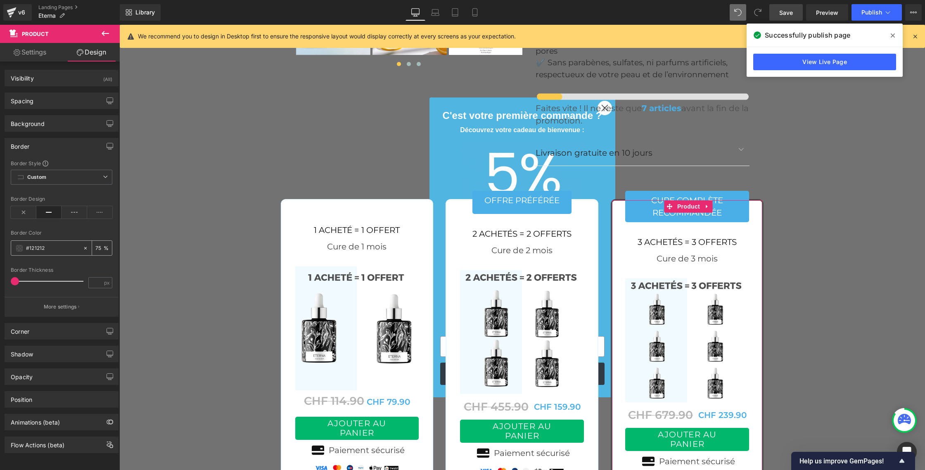
paste input "F2FAFF"
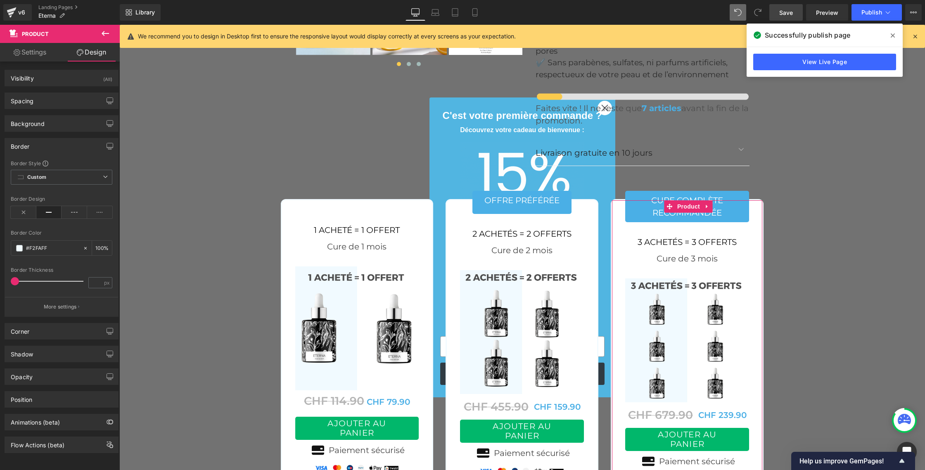
type input "#F2FAFF"
click at [100, 233] on div "Border Color" at bounding box center [62, 233] width 102 height 6
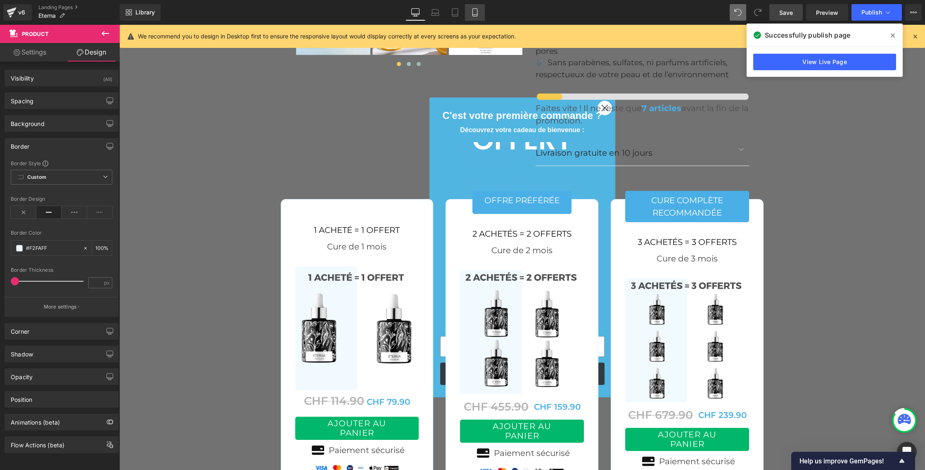
click at [476, 17] on link "Mobile" at bounding box center [475, 12] width 20 height 17
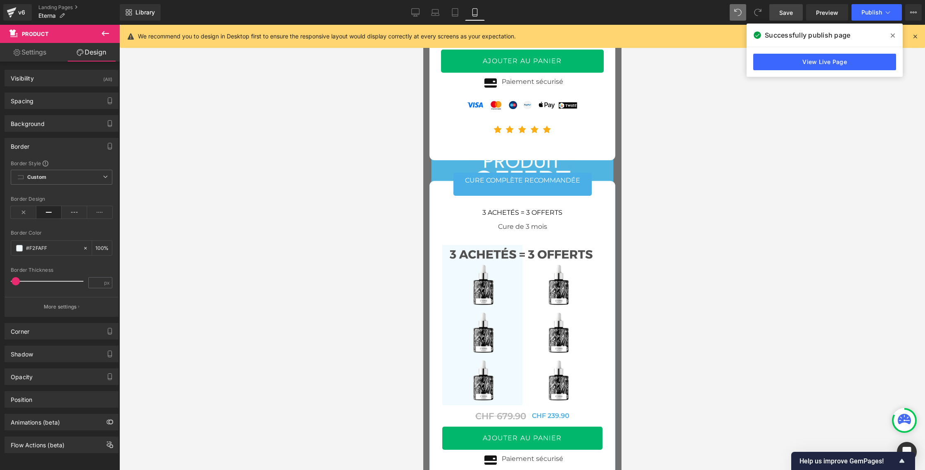
scroll to position [4988, 0]
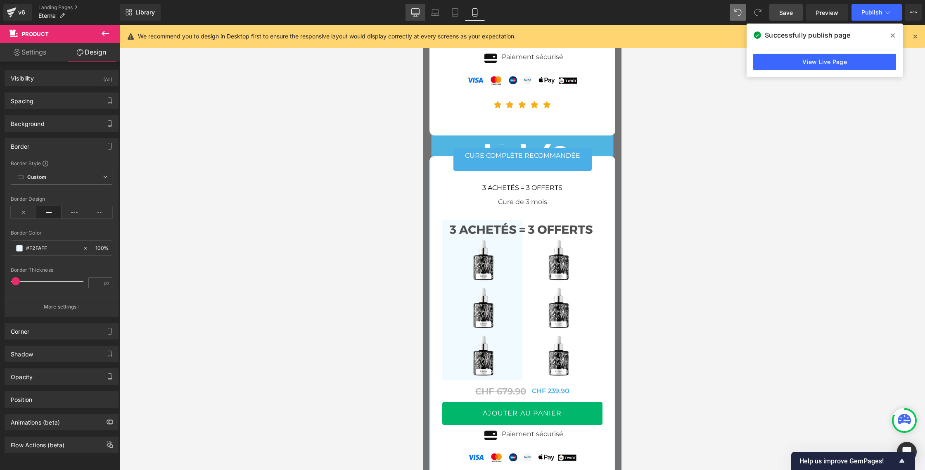
click at [423, 17] on link "Desktop" at bounding box center [415, 12] width 20 height 17
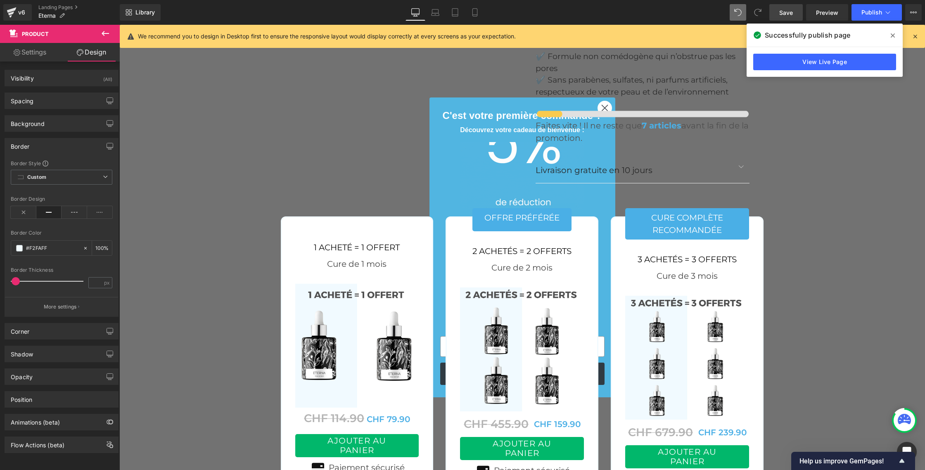
scroll to position [3223, 0]
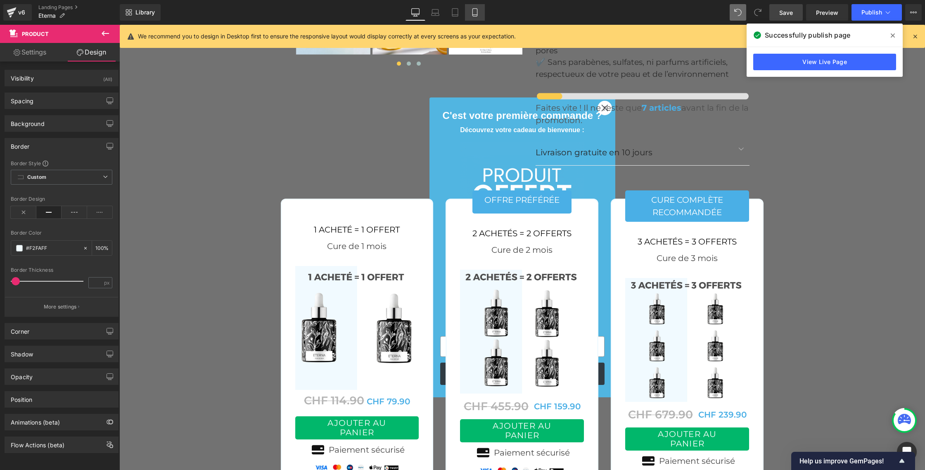
click at [474, 6] on link "Mobile" at bounding box center [475, 12] width 20 height 17
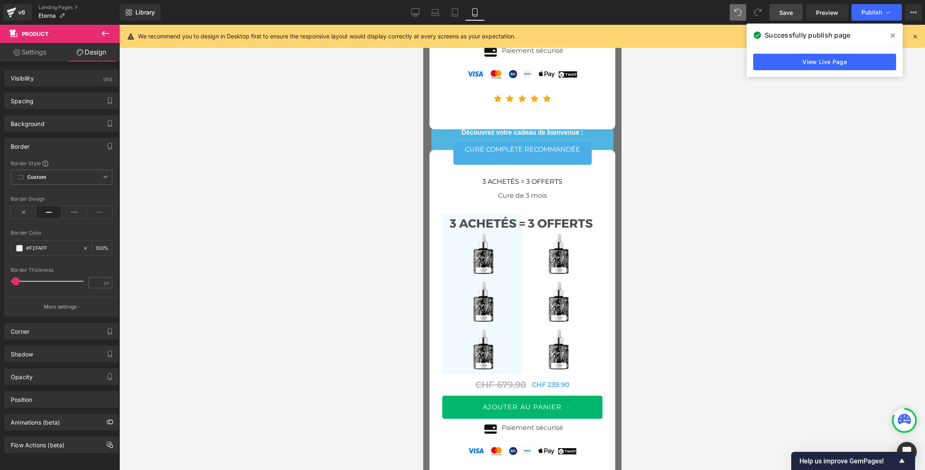
scroll to position [4988, 0]
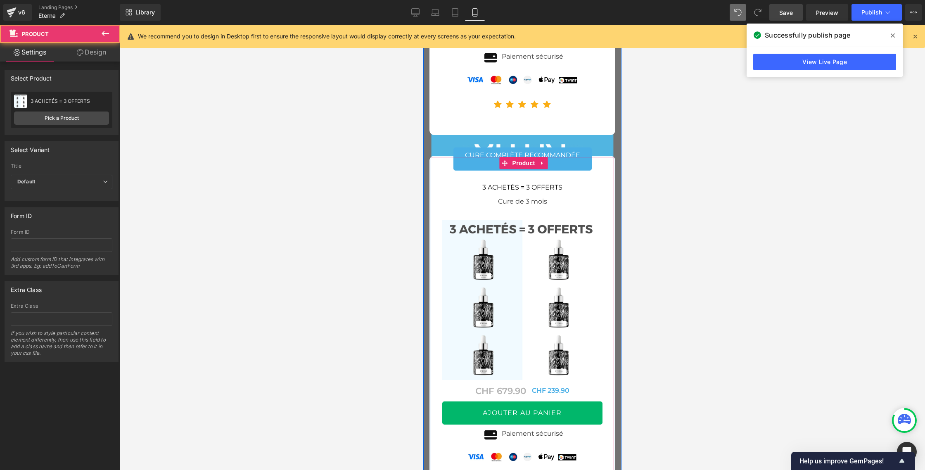
click at [438, 197] on div "cure complète recommandée Button 3 ACHETÉS = 3 OFFERTS Text Block Cure de 3 moi…" at bounding box center [522, 335] width 186 height 358
drag, startPoint x: 101, startPoint y: 56, endPoint x: 97, endPoint y: 58, distance: 4.4
click at [101, 56] on link "Design" at bounding box center [92, 52] width 60 height 19
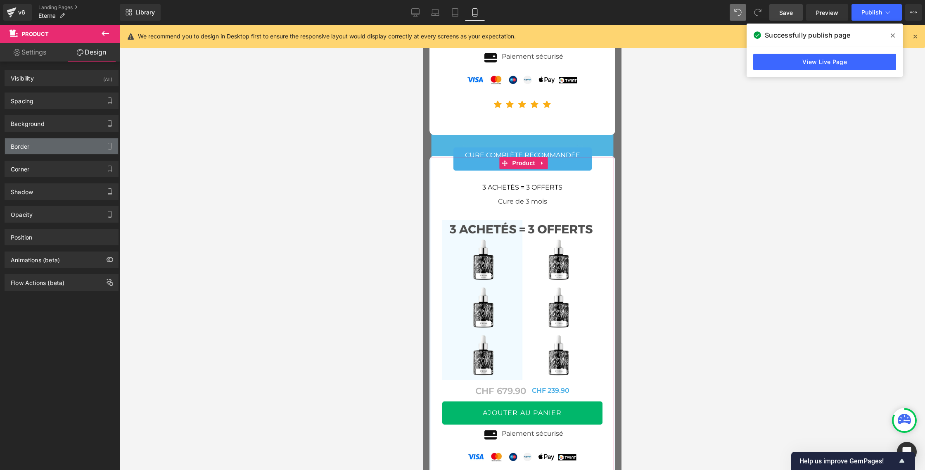
click at [37, 149] on div "Border" at bounding box center [61, 146] width 113 height 16
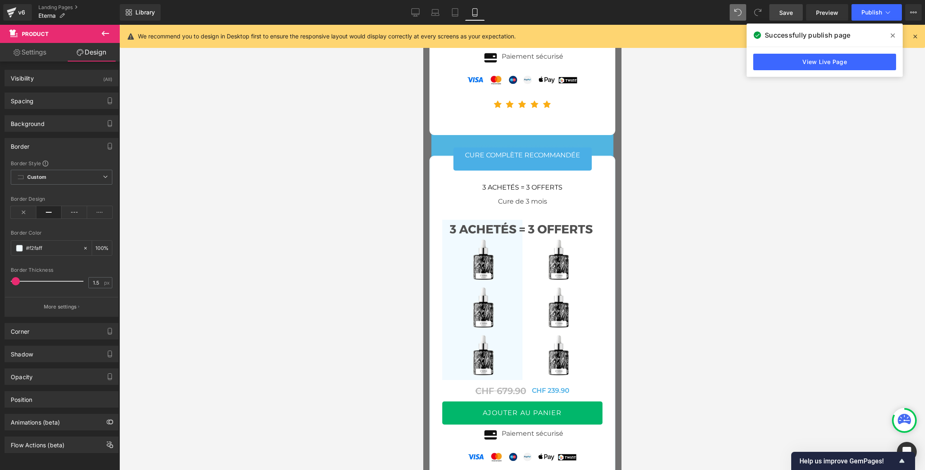
click at [191, 125] on div at bounding box center [522, 247] width 806 height 445
click at [787, 9] on span "Save" at bounding box center [786, 12] width 14 height 9
click at [863, 9] on span "Publish" at bounding box center [871, 12] width 21 height 7
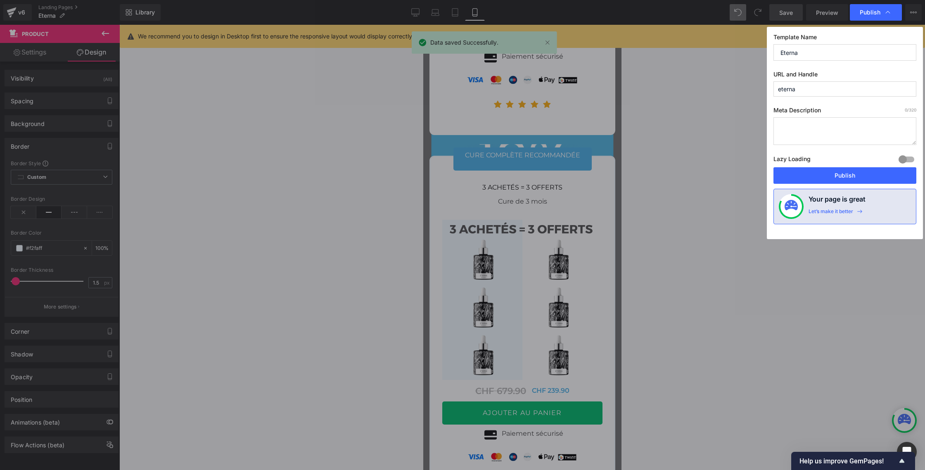
drag, startPoint x: 848, startPoint y: 175, endPoint x: 783, endPoint y: 204, distance: 71.0
click at [848, 175] on button "Publish" at bounding box center [844, 175] width 143 height 17
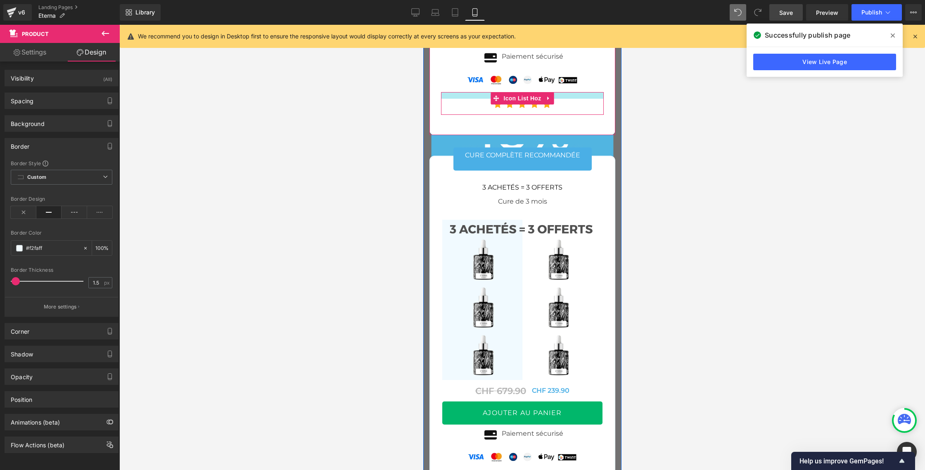
scroll to position [4984, 0]
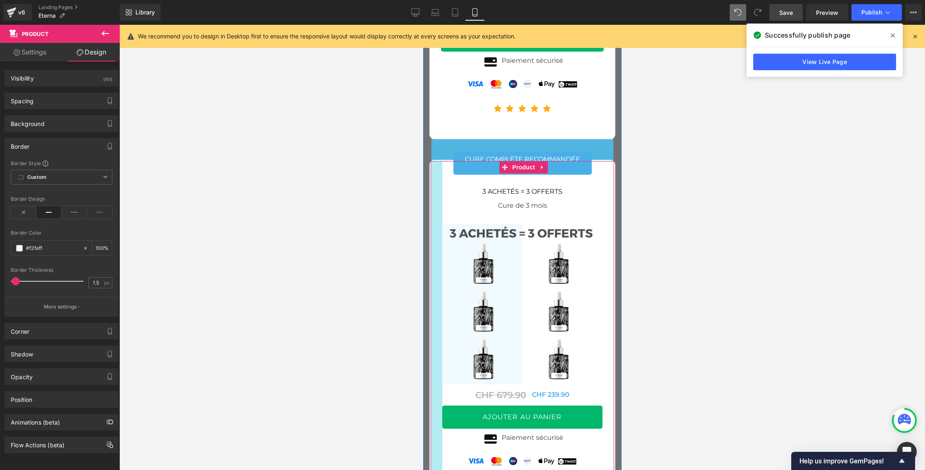
click at [434, 185] on div at bounding box center [436, 338] width 12 height 355
click at [528, 173] on span "Product" at bounding box center [523, 167] width 27 height 12
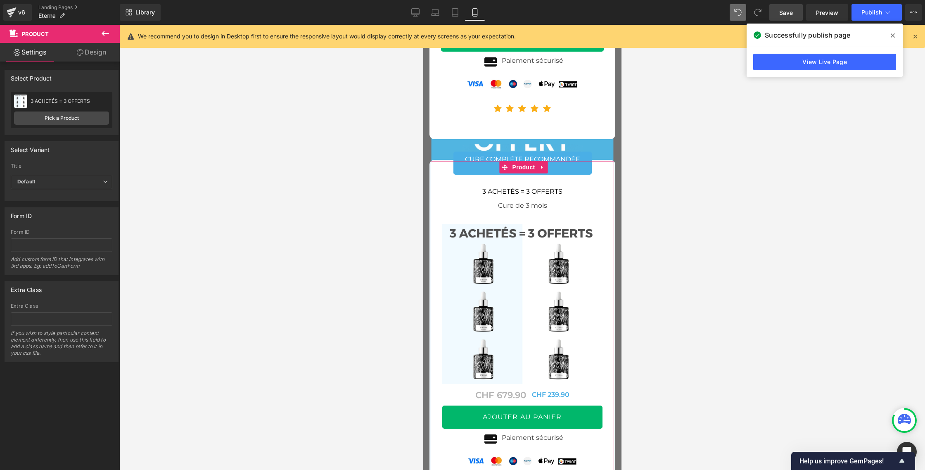
click at [86, 45] on link "Design" at bounding box center [92, 52] width 60 height 19
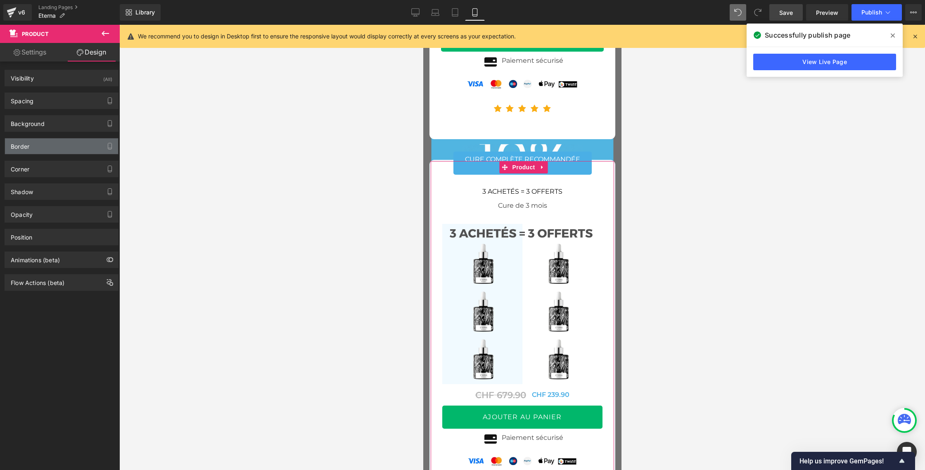
click at [20, 149] on div "Border" at bounding box center [20, 144] width 19 height 12
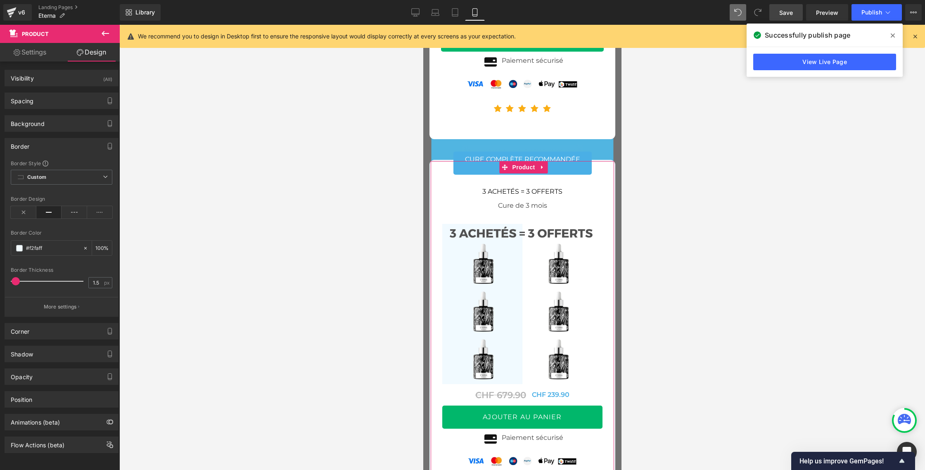
scroll to position [1, 0]
click at [230, 157] on div at bounding box center [522, 247] width 806 height 445
click at [423, 25] on div at bounding box center [423, 25] width 0 height 0
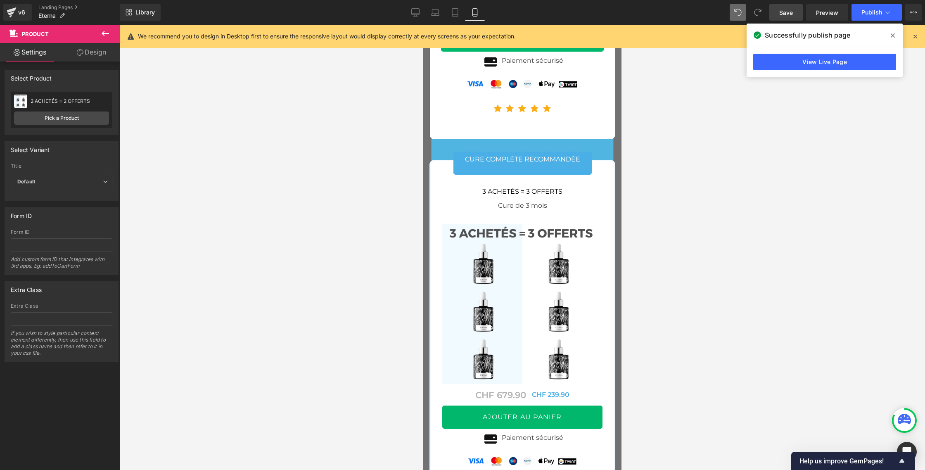
click at [104, 54] on link "Design" at bounding box center [92, 52] width 60 height 19
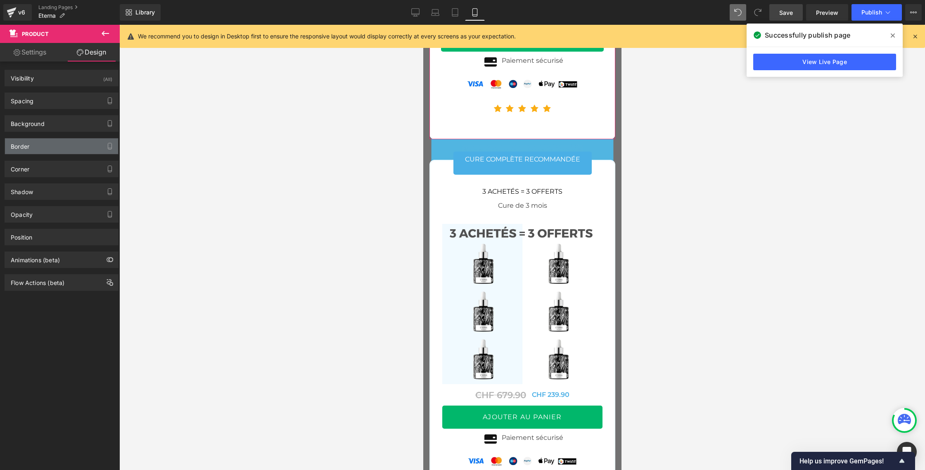
click at [26, 150] on div "Border" at bounding box center [20, 144] width 19 height 12
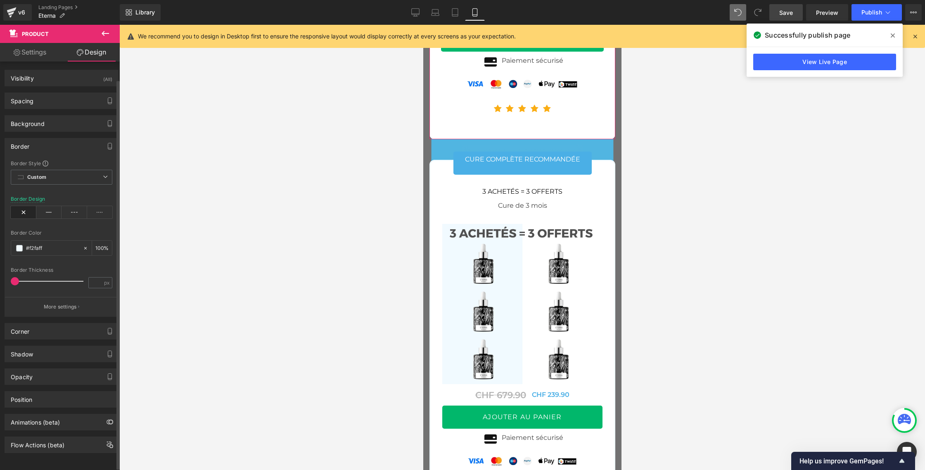
scroll to position [7, 0]
click at [48, 206] on icon at bounding box center [49, 212] width 26 height 12
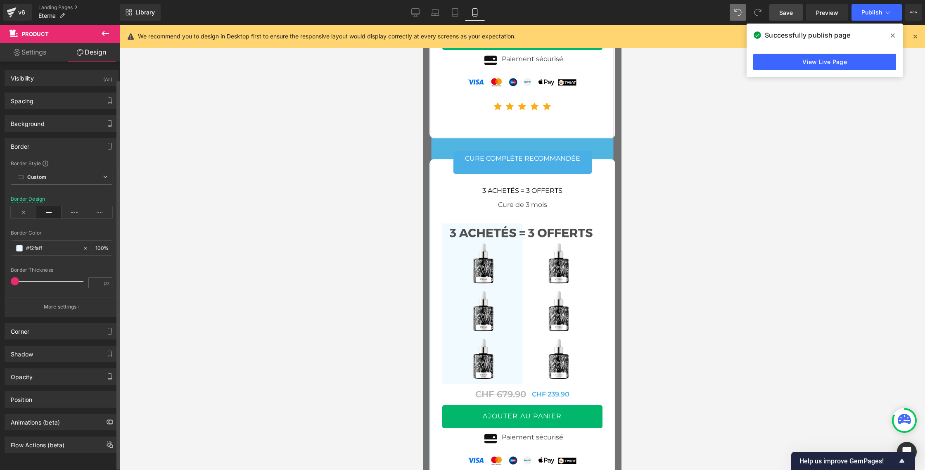
scroll to position [5, 0]
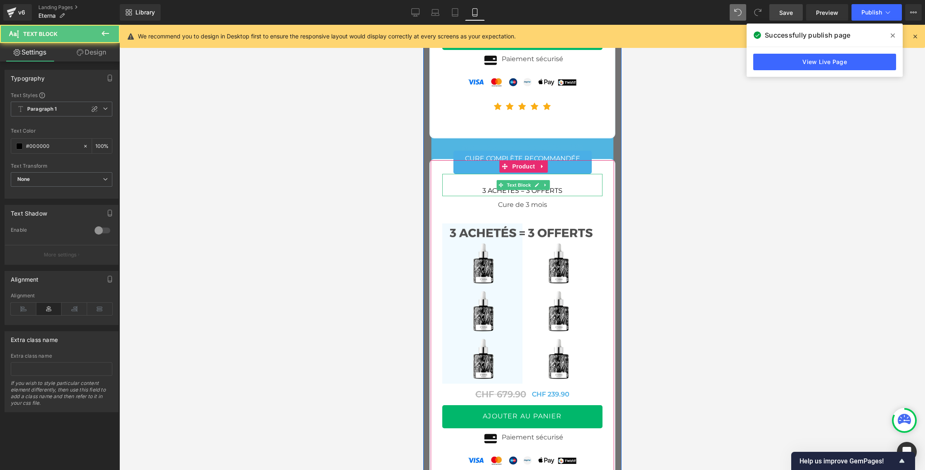
click at [446, 196] on div "3 ACHETÉS = 3 OFFERTS" at bounding box center [522, 185] width 160 height 22
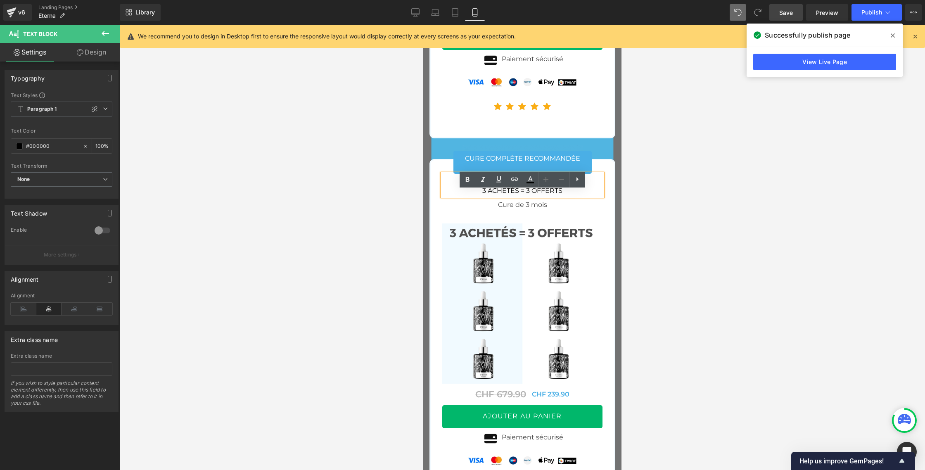
click at [438, 182] on div "cure complète recommandée Button 3 ACHETÉS = 3 OFFERTS Text Block Cure de 3 moi…" at bounding box center [522, 338] width 186 height 358
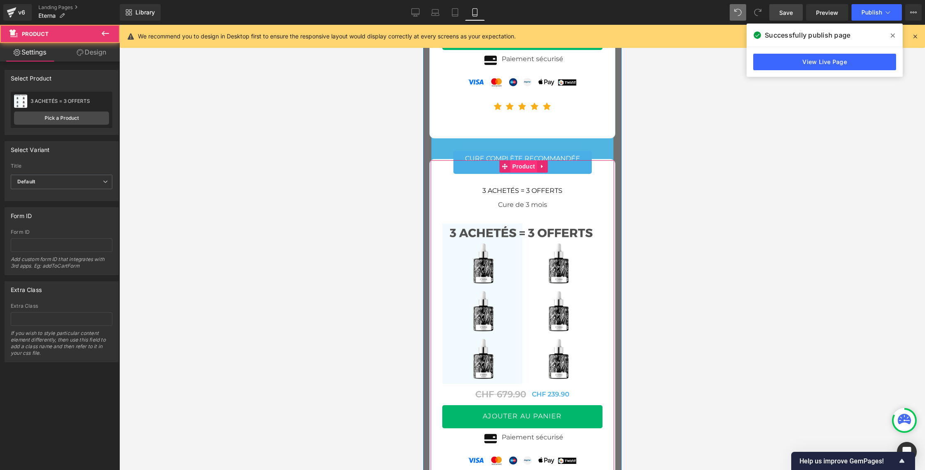
click at [522, 173] on span "Product" at bounding box center [523, 166] width 27 height 12
drag, startPoint x: 86, startPoint y: 52, endPoint x: 82, endPoint y: 57, distance: 6.2
click at [86, 52] on link "Design" at bounding box center [92, 52] width 60 height 19
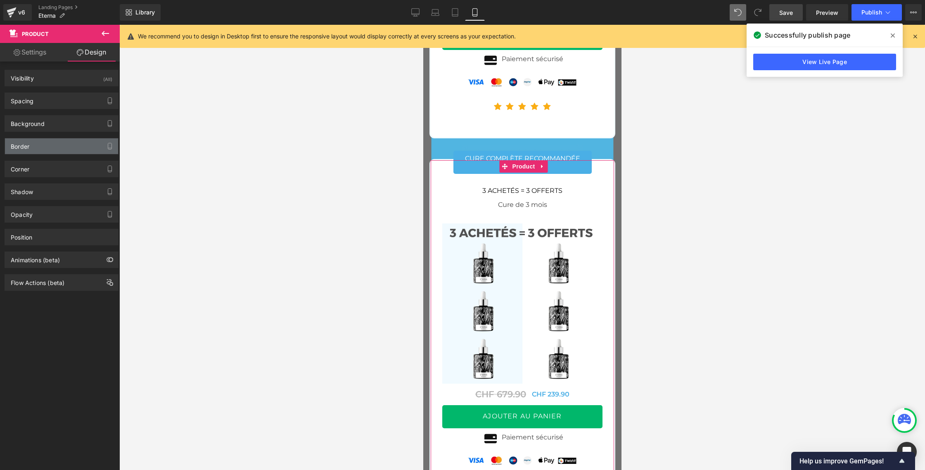
click at [47, 152] on div "Border" at bounding box center [61, 146] width 113 height 16
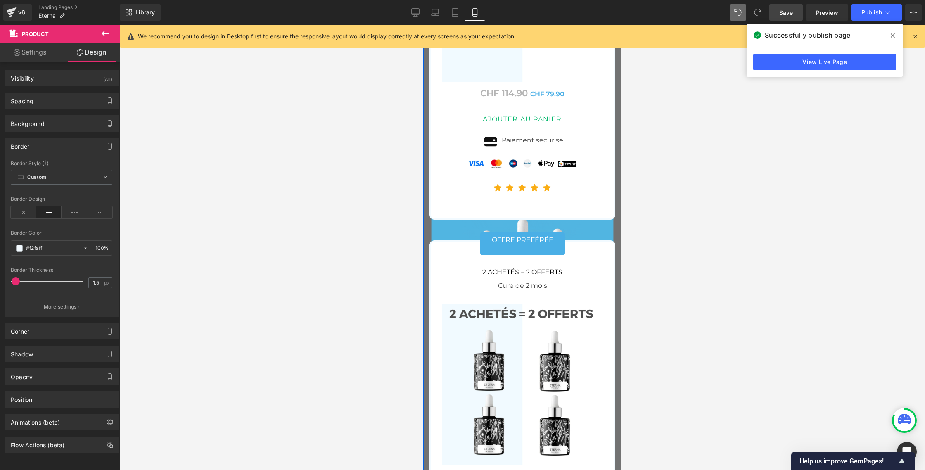
scroll to position [4516, 0]
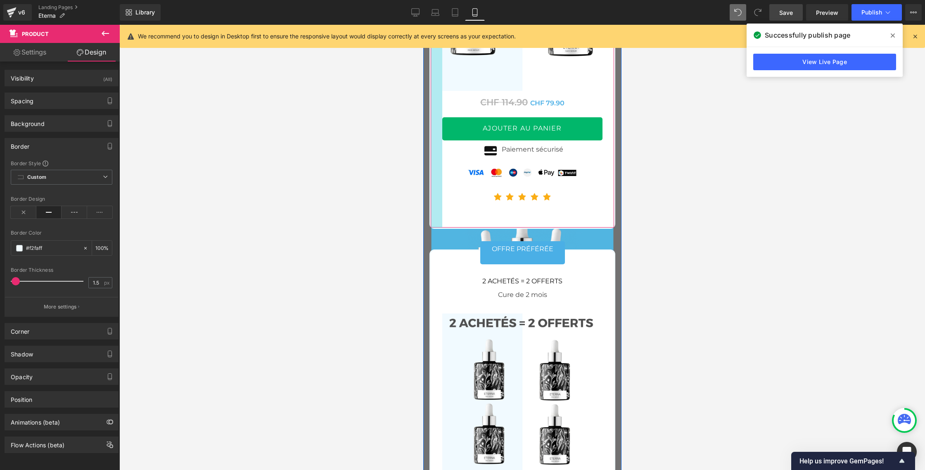
click at [433, 134] on div at bounding box center [436, 50] width 12 height 353
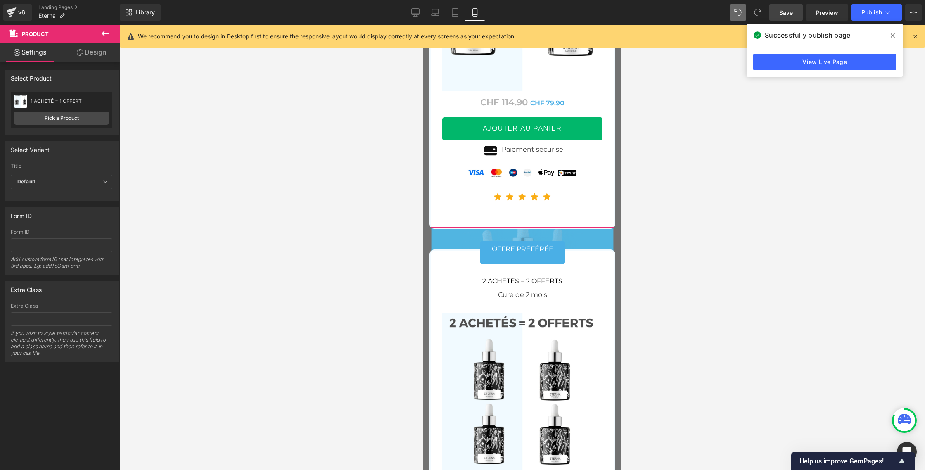
click at [104, 45] on link "Design" at bounding box center [92, 52] width 60 height 19
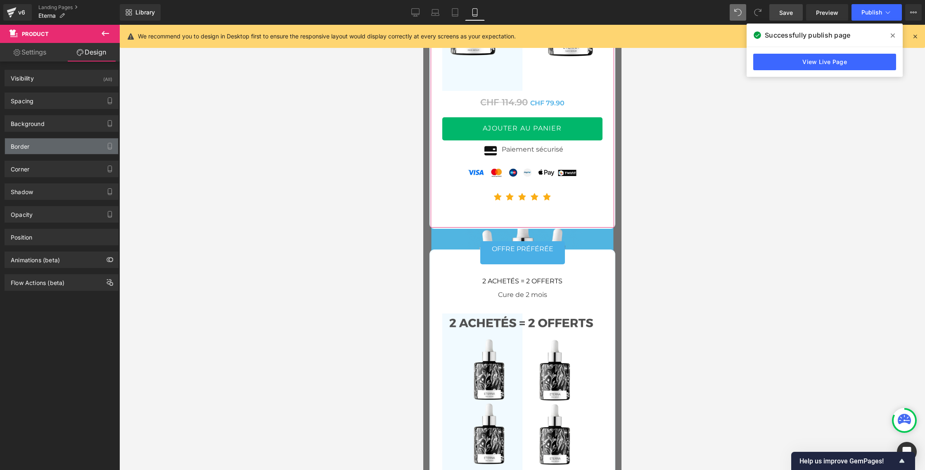
click at [22, 153] on div "Border" at bounding box center [61, 146] width 113 height 16
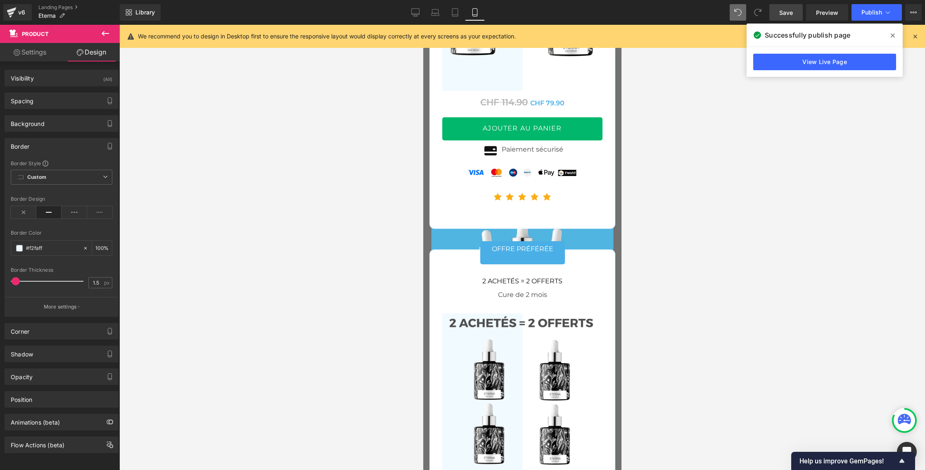
click at [221, 159] on div at bounding box center [522, 247] width 806 height 445
click at [793, 14] on span "Save" at bounding box center [786, 12] width 14 height 9
click at [870, 12] on span "Publish" at bounding box center [871, 12] width 21 height 7
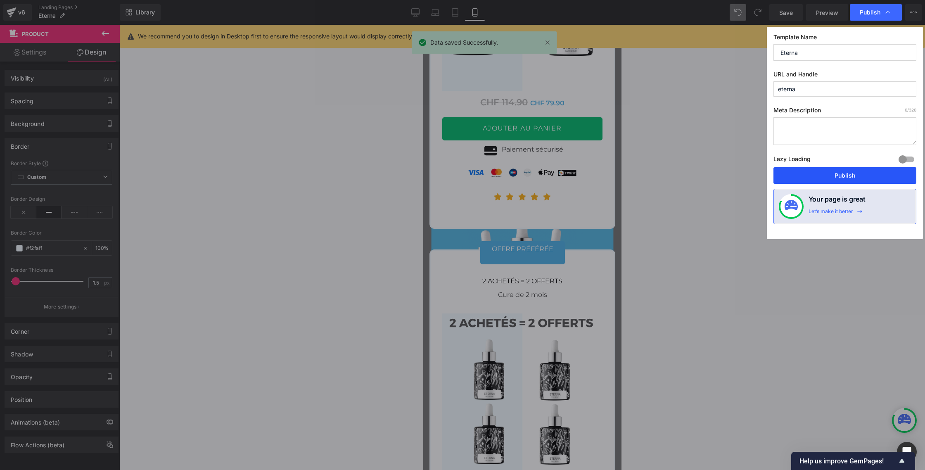
click at [841, 175] on button "Publish" at bounding box center [844, 175] width 143 height 17
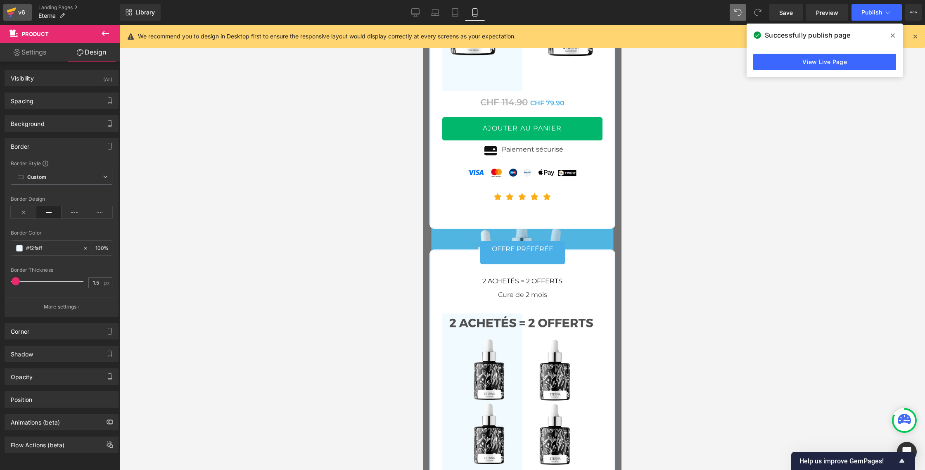
click at [7, 12] on icon at bounding box center [11, 9] width 9 height 5
